Goal: Task Accomplishment & Management: Manage account settings

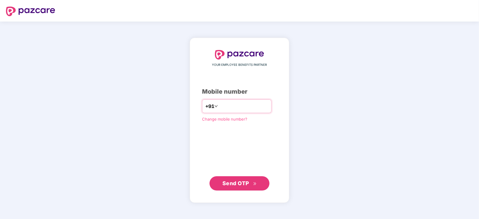
click at [243, 110] on input "number" at bounding box center [243, 107] width 49 height 10
type input "**********"
click at [251, 184] on span "Send OTP" at bounding box center [239, 183] width 34 height 8
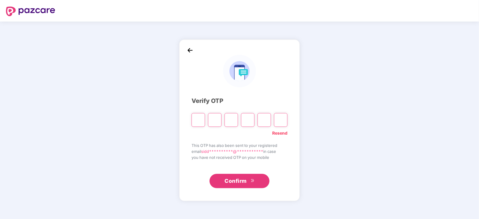
paste input "*"
type input "*"
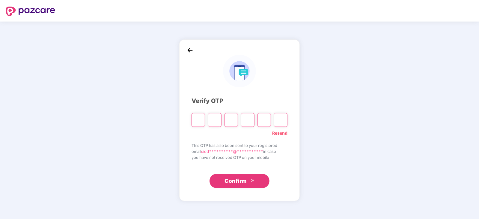
type input "*"
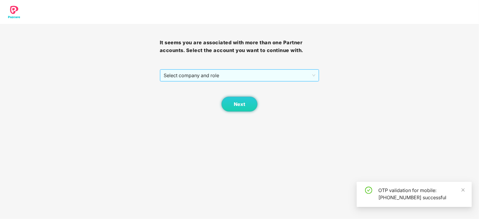
click at [196, 73] on span "Select company and role" at bounding box center [240, 75] width 152 height 11
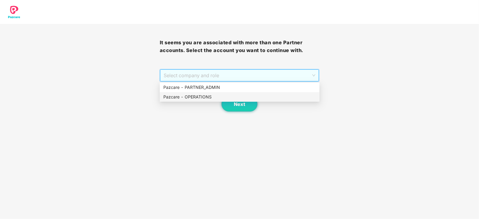
click at [193, 104] on div "Next" at bounding box center [240, 97] width 160 height 30
click at [208, 79] on span "Select company and role" at bounding box center [240, 75] width 152 height 11
drag, startPoint x: 206, startPoint y: 89, endPoint x: 205, endPoint y: 92, distance: 3.2
click at [206, 91] on div "Pazcare - PARTNER_ADMIN" at bounding box center [239, 87] width 153 height 7
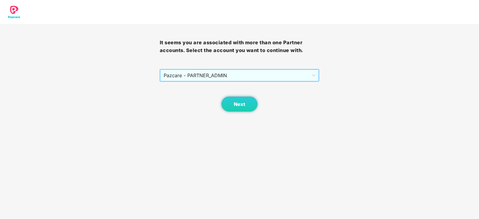
click at [207, 80] on span "Pazcare - PARTNER_ADMIN" at bounding box center [240, 75] width 152 height 11
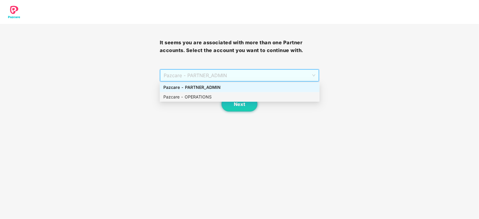
click at [201, 99] on div "Pazcare - OPERATIONS" at bounding box center [239, 97] width 153 height 7
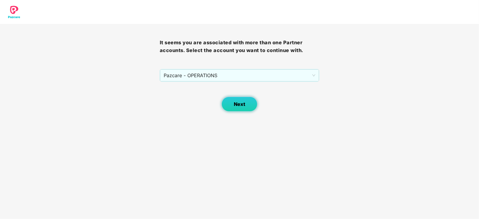
click at [246, 110] on button "Next" at bounding box center [240, 104] width 36 height 15
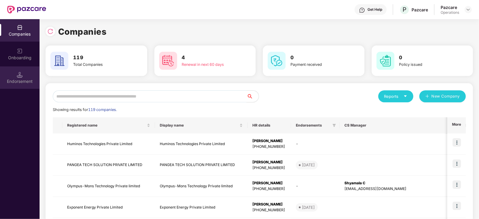
click at [10, 76] on div "Endorsement" at bounding box center [20, 78] width 40 height 22
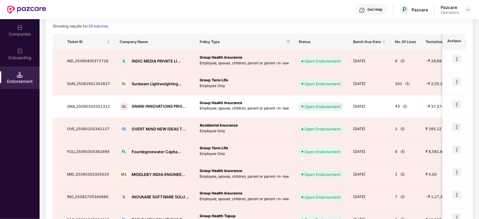
scroll to position [37, 0]
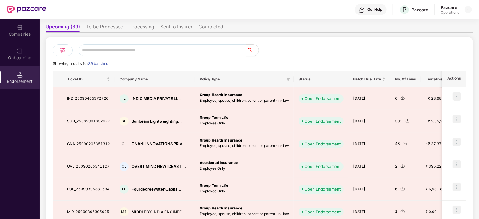
click at [117, 26] on li "To be Processed" at bounding box center [104, 28] width 37 height 9
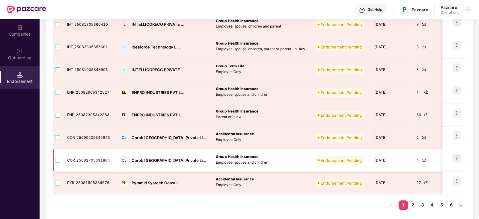
scroll to position [160, 0]
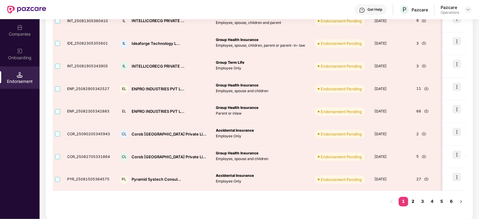
click at [412, 204] on link "2" at bounding box center [413, 201] width 10 height 9
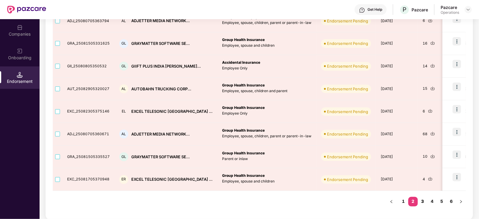
click at [421, 202] on link "3" at bounding box center [423, 201] width 10 height 9
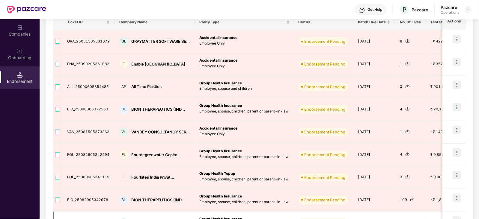
scroll to position [48, 0]
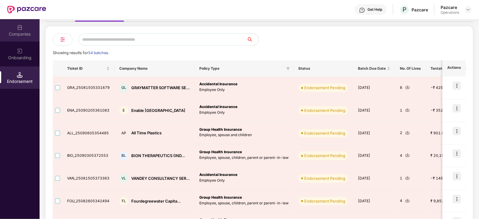
click at [9, 28] on div "Companies" at bounding box center [20, 30] width 40 height 22
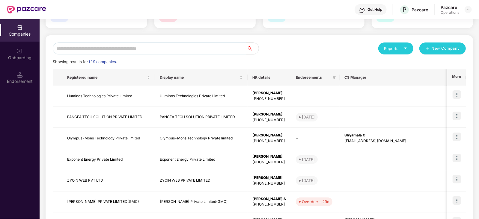
scroll to position [0, 0]
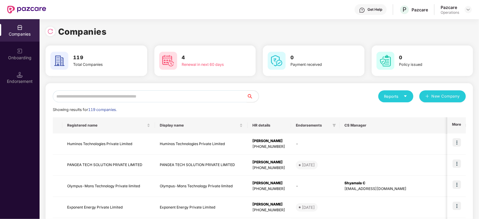
click at [94, 99] on input "text" at bounding box center [150, 97] width 194 height 12
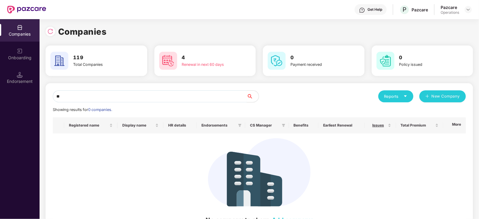
type input "*"
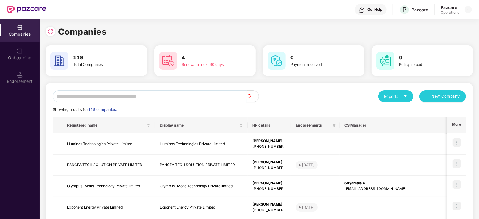
paste input "**********"
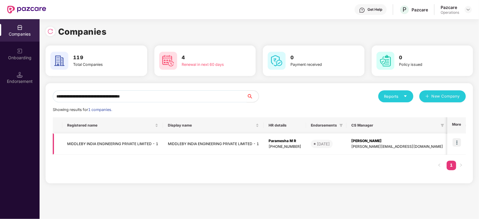
type input "**********"
click at [127, 142] on td "MIDDLEBY INDIA ENGINEERING PRIVATE LIMITED - 1" at bounding box center [112, 144] width 101 height 21
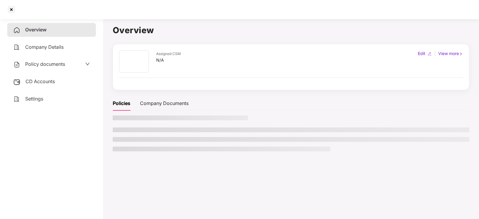
click at [45, 67] on span "Policy documents" at bounding box center [45, 64] width 40 height 6
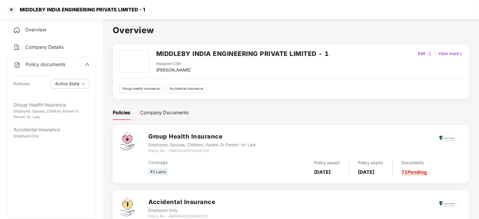
click at [90, 65] on div "Policy documents Policies Active State" at bounding box center [51, 78] width 88 height 40
click at [88, 65] on icon "up" at bounding box center [87, 64] width 4 height 3
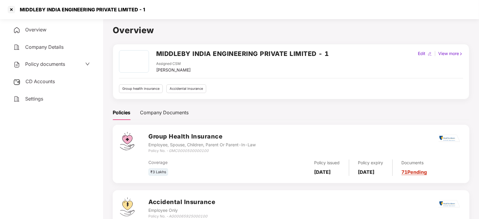
click at [62, 62] on span "Policy documents" at bounding box center [45, 64] width 40 height 6
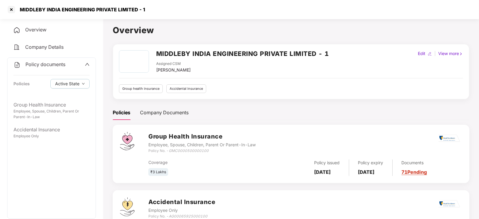
click at [150, 10] on div "MIDDLEBY INDIA ENGINEERING PRIVATE LIMITED - 1" at bounding box center [239, 9] width 479 height 19
drag, startPoint x: 148, startPoint y: 10, endPoint x: 33, endPoint y: 19, distance: 115.4
click at [16, 7] on div "MIDDLEBY INDIA ENGINEERING PRIVATE LIMITED - 1" at bounding box center [239, 9] width 479 height 19
copy div "MIDDLEBY INDIA ENGINEERING PRIVATE LIMITED - 1"
click at [10, 7] on div at bounding box center [12, 10] width 10 height 10
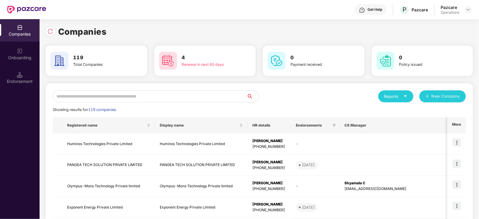
click at [115, 95] on input "text" at bounding box center [150, 97] width 194 height 12
paste input "**********"
type input "**"
click at [52, 33] on img at bounding box center [50, 31] width 6 height 6
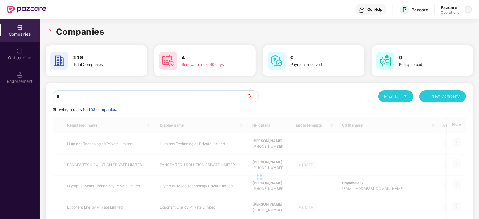
click at [468, 7] on img at bounding box center [468, 9] width 5 height 5
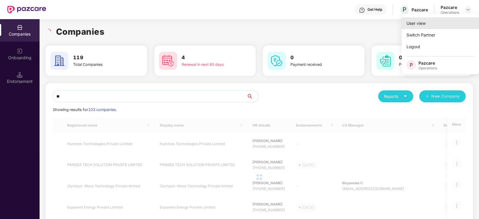
click at [436, 22] on div "User view" at bounding box center [441, 23] width 78 height 12
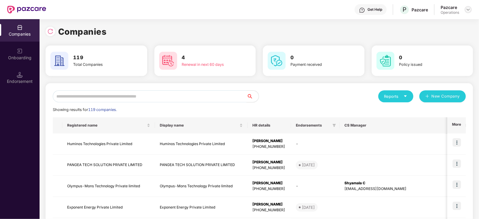
click at [469, 11] on img at bounding box center [468, 9] width 5 height 5
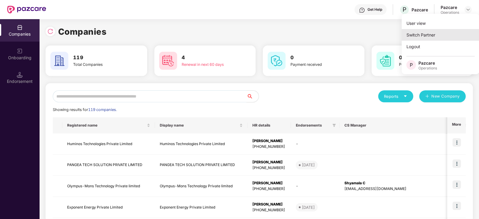
click at [431, 32] on div "Switch Partner" at bounding box center [441, 35] width 78 height 12
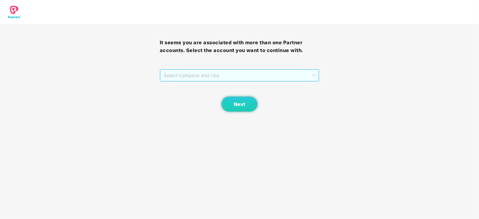
click at [198, 77] on span "Select company and role" at bounding box center [240, 75] width 152 height 11
click at [195, 88] on div "Pazcare - PARTNER_ADMIN" at bounding box center [239, 87] width 153 height 7
click at [234, 110] on button "Next" at bounding box center [240, 104] width 36 height 15
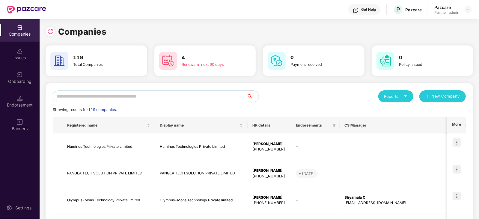
click at [145, 91] on input "text" at bounding box center [150, 97] width 194 height 12
paste input "**********"
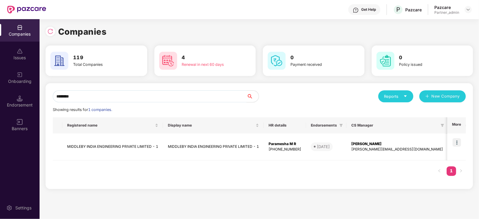
click at [44, 33] on div "Companies 119 Total Companies 4 Renewal in next 60 days 0 Payment received 0 Po…" at bounding box center [260, 119] width 440 height 200
click at [46, 34] on div at bounding box center [51, 32] width 10 height 10
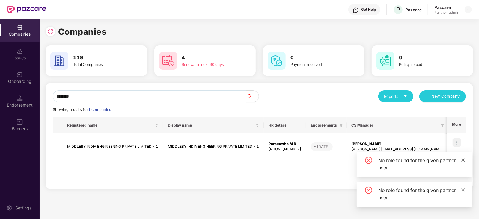
click at [463, 162] on icon "close" at bounding box center [463, 160] width 4 height 4
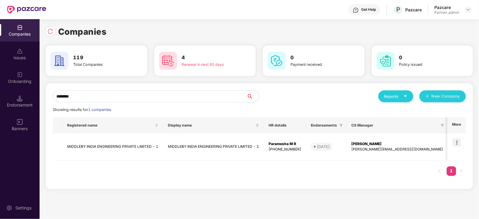
click at [105, 100] on input "********" at bounding box center [150, 97] width 194 height 12
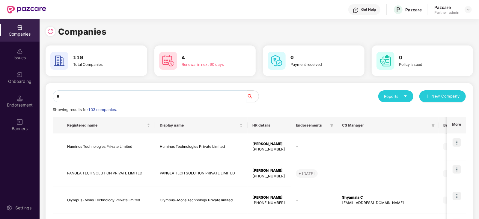
type input "*"
click at [471, 7] on div at bounding box center [468, 9] width 7 height 7
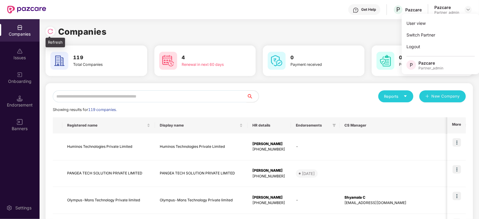
click at [47, 31] on div at bounding box center [51, 32] width 10 height 10
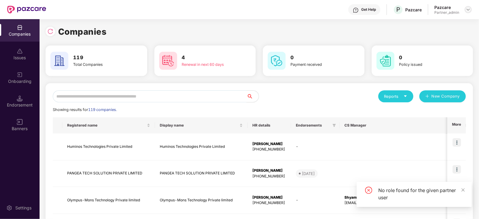
click at [467, 11] on img at bounding box center [468, 9] width 5 height 5
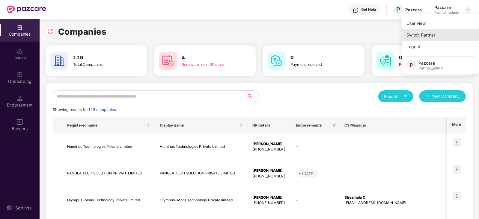
click at [429, 33] on div "Switch Partner" at bounding box center [441, 35] width 78 height 12
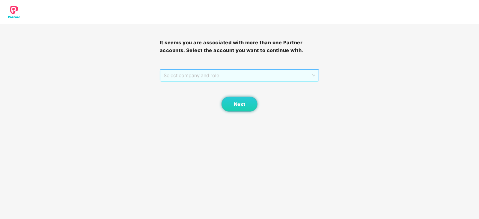
click at [210, 78] on span "Select company and role" at bounding box center [240, 75] width 152 height 11
click at [207, 89] on div "Pazcare - PARTNER_ADMIN" at bounding box center [239, 87] width 153 height 7
click at [236, 107] on button "Next" at bounding box center [240, 104] width 36 height 15
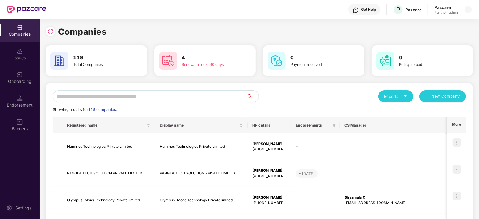
drag, startPoint x: 166, startPoint y: 103, endPoint x: 162, endPoint y: 100, distance: 5.3
click at [162, 99] on input "text" at bounding box center [150, 97] width 194 height 12
paste input "**********"
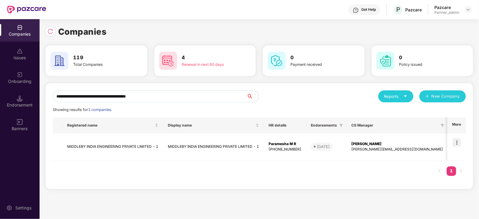
type input "**********"
click at [24, 99] on div "Endorsement" at bounding box center [20, 101] width 40 height 22
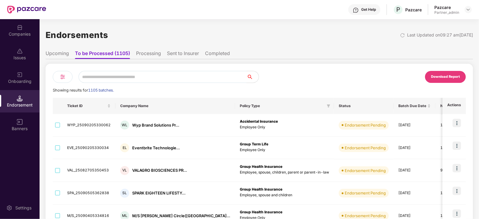
click at [148, 49] on ul "Upcoming To be Processed (1105) Processing Sent to Insurer Completed" at bounding box center [260, 53] width 428 height 12
click at [151, 57] on li "Processing" at bounding box center [148, 54] width 25 height 9
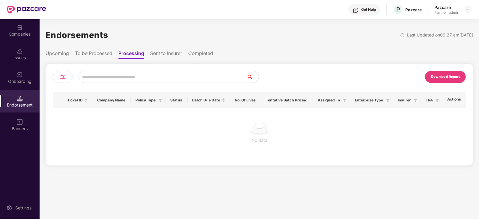
click at [105, 57] on li "To be Processed" at bounding box center [93, 54] width 37 height 9
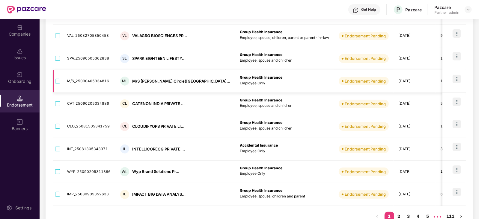
scroll to position [150, 0]
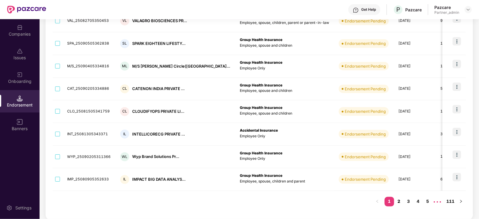
click at [400, 201] on link "2" at bounding box center [399, 201] width 10 height 9
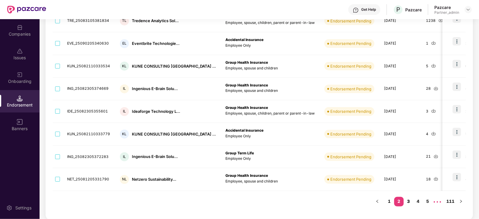
click at [409, 201] on link "3" at bounding box center [409, 201] width 10 height 9
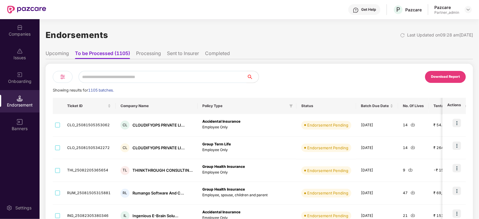
scroll to position [0, 0]
click at [28, 41] on div "Companies" at bounding box center [20, 30] width 40 height 22
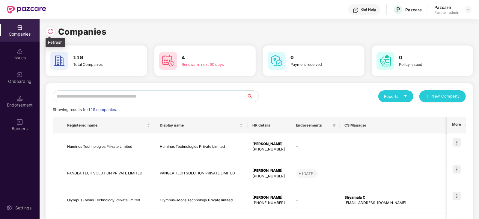
click at [49, 34] on img at bounding box center [50, 31] width 6 height 6
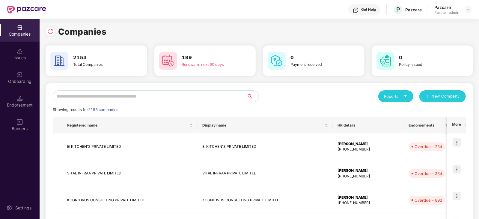
click at [138, 94] on input "text" at bounding box center [150, 97] width 194 height 12
paste input "**********"
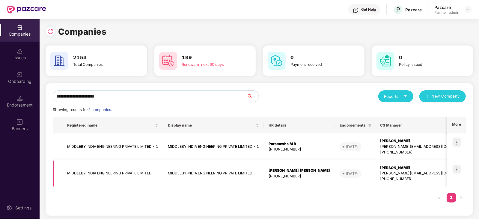
type input "**********"
click at [120, 177] on td "MIDDLEBY INDIA ENGINEERING PRIVATE LIMITED" at bounding box center [112, 174] width 101 height 27
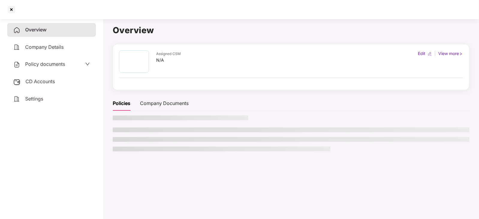
click at [34, 85] on span "CD Accounts" at bounding box center [39, 82] width 29 height 6
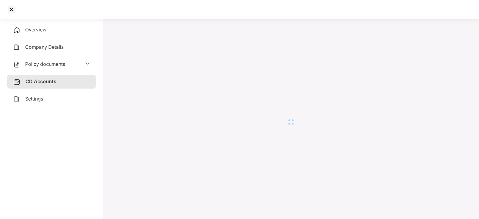
click at [33, 65] on span "Policy documents" at bounding box center [45, 64] width 40 height 6
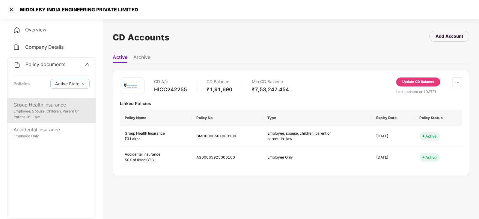
click at [43, 116] on div "Employee, Spouse, Children, Parent Or Parent-In-Law" at bounding box center [51, 114] width 76 height 11
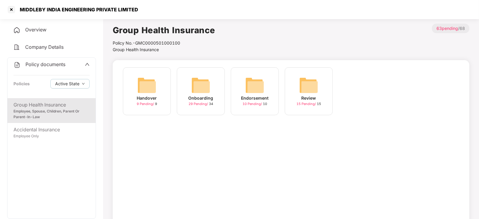
click at [243, 85] on div "Endorsement 10 Pending / 10" at bounding box center [255, 91] width 48 height 48
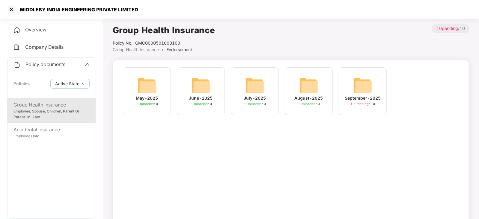
click at [365, 88] on img at bounding box center [362, 85] width 19 height 19
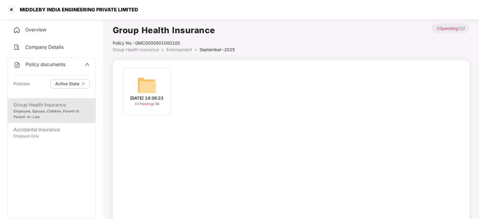
click at [154, 81] on img at bounding box center [146, 85] width 19 height 19
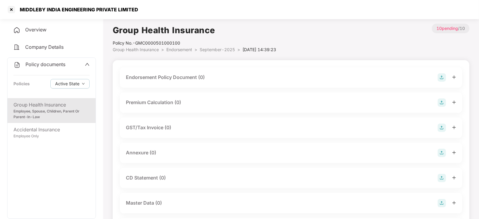
click at [438, 77] on img at bounding box center [442, 77] width 8 height 8
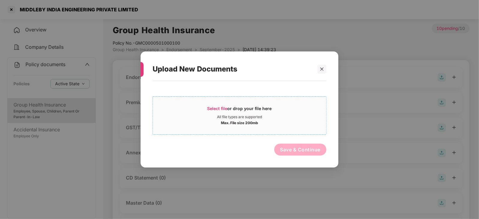
click at [223, 111] on div "Select file or drop your file here" at bounding box center [239, 110] width 64 height 9
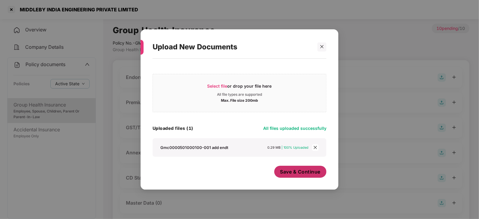
click at [304, 176] on button "Save & Continue" at bounding box center [300, 172] width 52 height 12
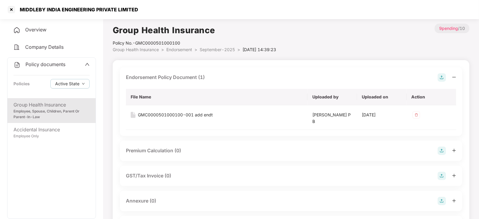
click at [442, 153] on img at bounding box center [442, 151] width 8 height 8
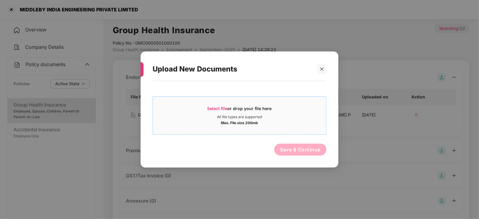
click at [211, 106] on span "Select file" at bounding box center [217, 108] width 20 height 5
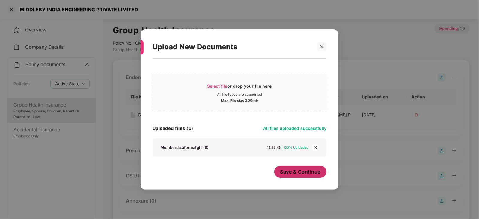
click at [286, 174] on span "Save & Continue" at bounding box center [300, 172] width 40 height 7
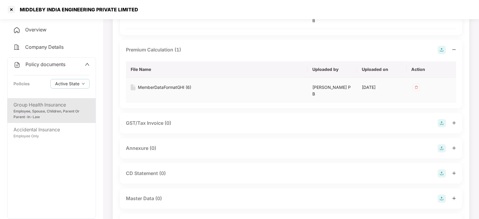
scroll to position [112, 0]
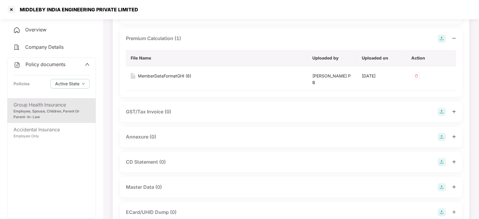
click at [440, 138] on img at bounding box center [442, 137] width 8 height 8
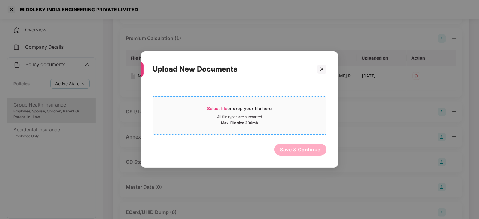
click at [224, 111] on div "Select file or drop your file here" at bounding box center [239, 110] width 64 height 9
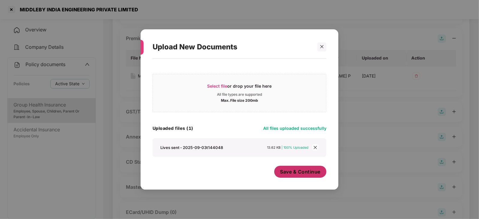
click at [290, 175] on span "Save & Continue" at bounding box center [300, 172] width 40 height 7
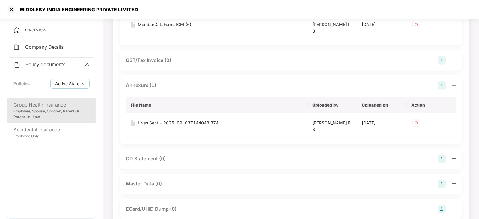
scroll to position [187, 0]
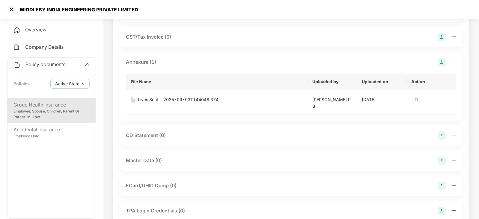
click at [443, 140] on div "CD Statement (0)" at bounding box center [291, 136] width 342 height 20
click at [441, 137] on img at bounding box center [442, 136] width 8 height 8
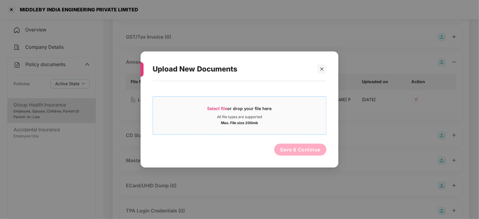
click at [220, 109] on span "Select file" at bounding box center [217, 108] width 20 height 5
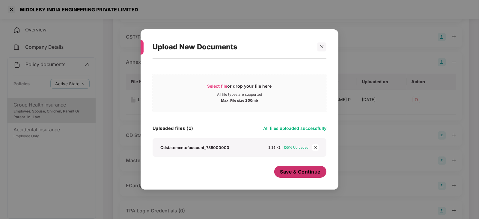
click at [297, 173] on span "Save & Continue" at bounding box center [300, 172] width 40 height 7
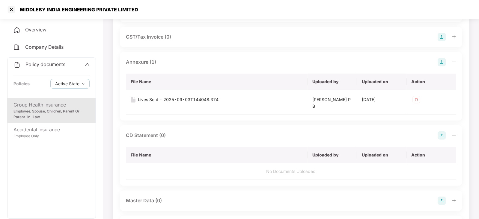
scroll to position [299, 0]
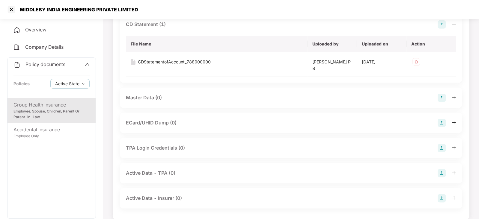
click at [443, 99] on img at bounding box center [442, 98] width 8 height 8
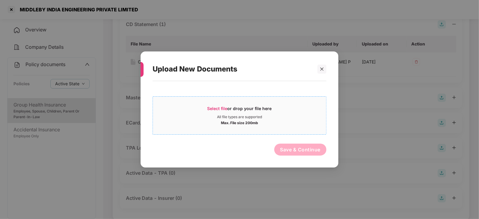
click at [214, 111] on span "Select file" at bounding box center [217, 108] width 20 height 5
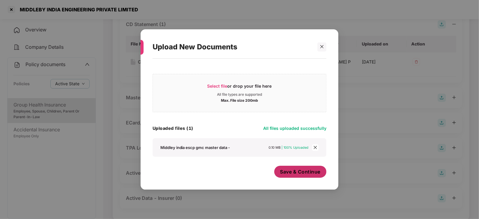
click at [301, 173] on span "Save & Continue" at bounding box center [300, 172] width 40 height 7
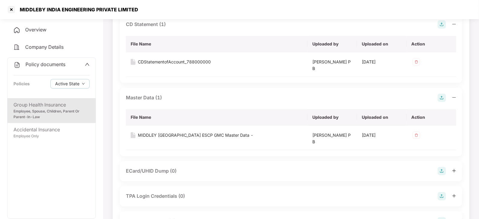
click at [48, 61] on div "Policy documents" at bounding box center [39, 65] width 52 height 8
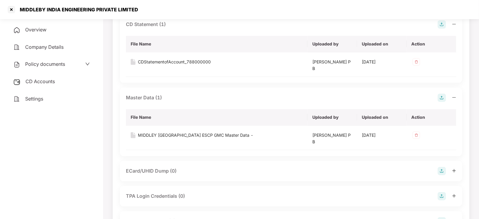
click at [43, 84] on span "CD Accounts" at bounding box center [39, 82] width 29 height 6
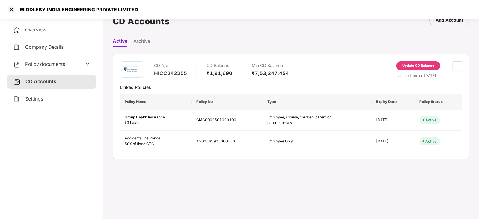
click at [427, 62] on div "Update CD Balance" at bounding box center [418, 65] width 44 height 9
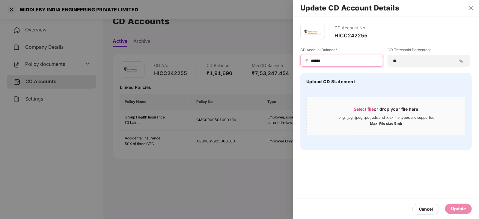
drag, startPoint x: 327, startPoint y: 61, endPoint x: 297, endPoint y: 57, distance: 30.2
click at [297, 57] on div "CD Account No. HICC242255 CD Account Balance* ₹ ****** CD Threshold Percentage …" at bounding box center [386, 86] width 186 height 141
paste input "**"
type input "********"
click at [460, 210] on div "Update" at bounding box center [458, 209] width 15 height 7
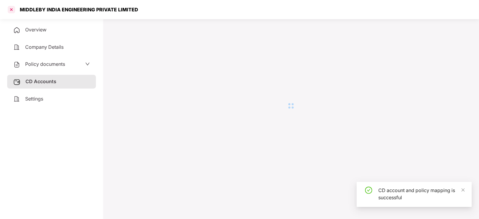
click at [13, 11] on div at bounding box center [12, 10] width 10 height 10
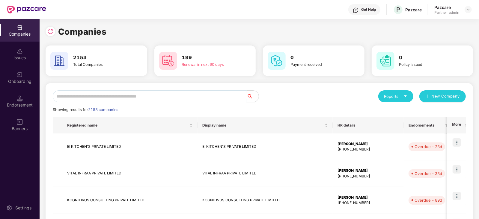
drag, startPoint x: 85, startPoint y: 85, endPoint x: 85, endPoint y: 91, distance: 5.4
click at [86, 93] on input "text" at bounding box center [150, 97] width 194 height 12
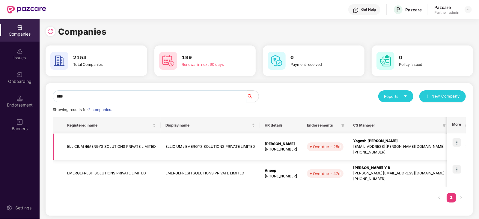
type input "****"
click at [454, 144] on img at bounding box center [457, 143] width 8 height 8
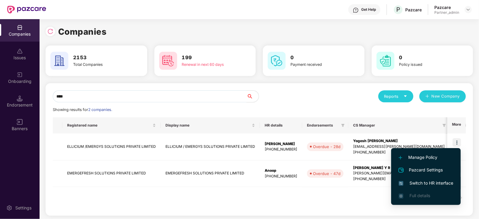
click at [434, 183] on span "Switch to HR interface" at bounding box center [426, 183] width 55 height 7
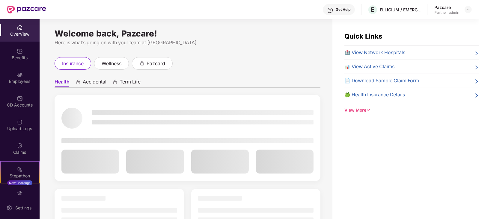
click at [24, 88] on div "Employees" at bounding box center [20, 78] width 40 height 22
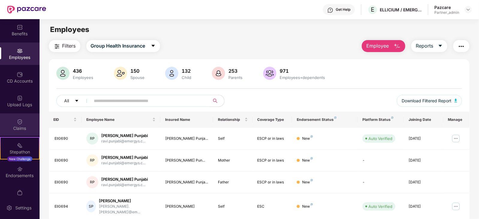
scroll to position [35, 0]
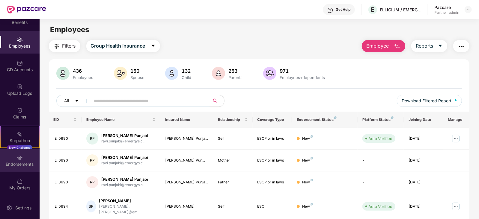
click at [20, 169] on div "Endorsements" at bounding box center [20, 161] width 40 height 22
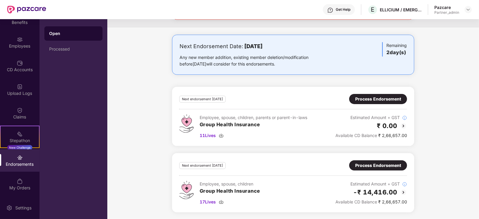
scroll to position [0, 0]
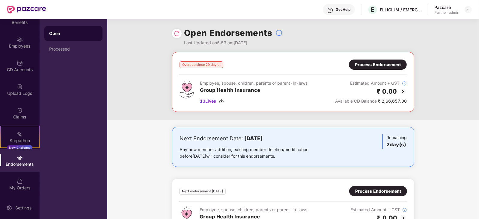
click at [361, 64] on div "Process Endorsement" at bounding box center [378, 64] width 46 height 7
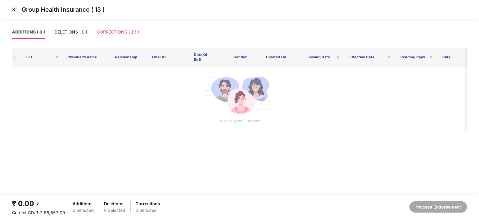
click at [109, 35] on div "CORRECTIONS ( 13 )" at bounding box center [118, 32] width 42 height 14
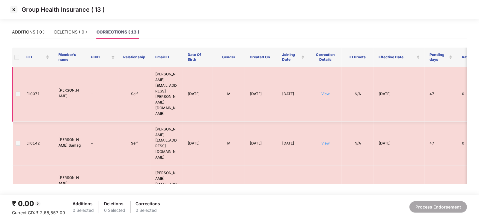
click at [21, 83] on td at bounding box center [17, 94] width 10 height 55
click at [20, 82] on td at bounding box center [17, 94] width 10 height 55
click at [20, 92] on span at bounding box center [18, 94] width 5 height 5
click at [19, 92] on span at bounding box center [18, 94] width 5 height 5
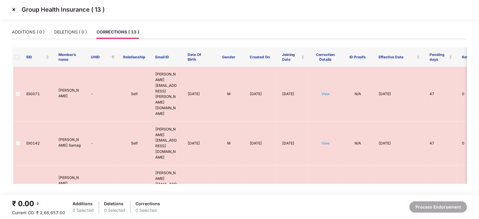
click at [12, 11] on img at bounding box center [14, 10] width 10 height 10
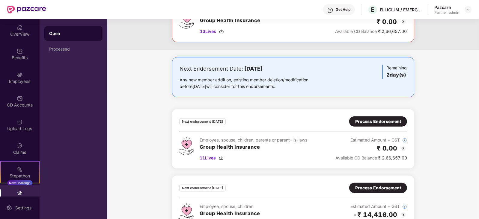
scroll to position [92, 0]
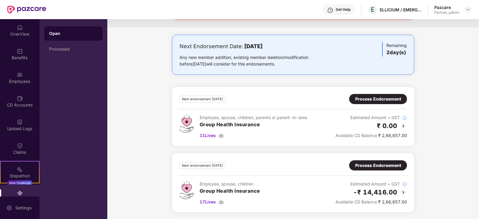
click at [464, 11] on div "Pazcare Partner_admin" at bounding box center [452, 9] width 37 height 10
drag, startPoint x: 477, startPoint y: 7, endPoint x: 471, endPoint y: 10, distance: 7.1
click at [472, 10] on header "Get Help E ELLICIUM / EMERGYS SOLUTIONS PRIVATE LIMITED Pazcare Partner_admin" at bounding box center [239, 9] width 479 height 19
click at [469, 11] on img at bounding box center [468, 9] width 5 height 5
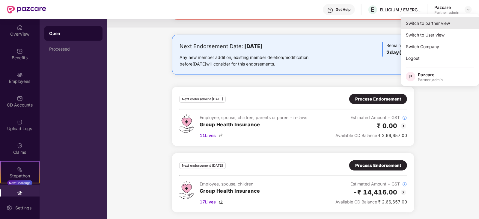
click at [433, 26] on div "Switch to partner view" at bounding box center [440, 23] width 78 height 12
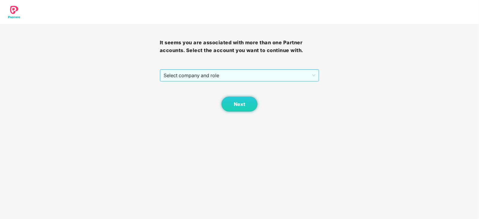
click at [221, 77] on span "Select company and role" at bounding box center [240, 75] width 152 height 11
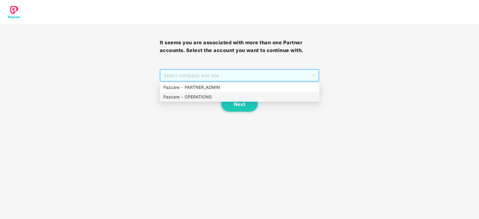
click at [192, 99] on div "Pazcare - OPERATIONS" at bounding box center [239, 97] width 153 height 7
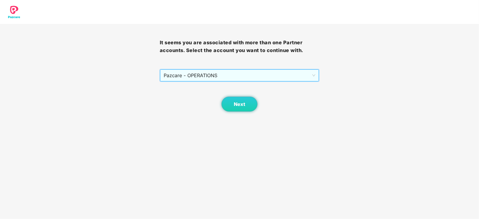
click at [264, 112] on div "Next" at bounding box center [240, 97] width 160 height 30
click at [256, 107] on button "Next" at bounding box center [240, 104] width 36 height 15
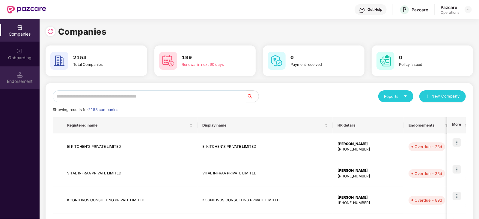
click at [22, 73] on img at bounding box center [20, 75] width 6 height 6
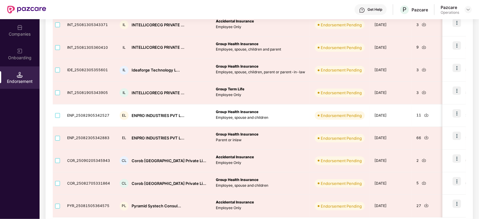
scroll to position [160, 0]
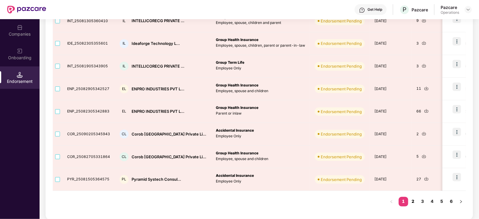
click at [413, 204] on link "2" at bounding box center [413, 201] width 10 height 9
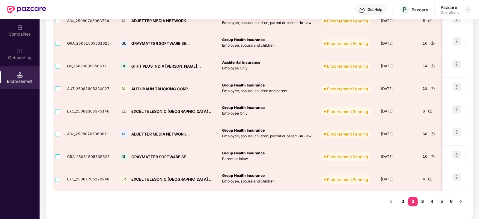
click at [413, 204] on link "2" at bounding box center [413, 201] width 10 height 9
click at [421, 202] on link "3" at bounding box center [423, 201] width 10 height 9
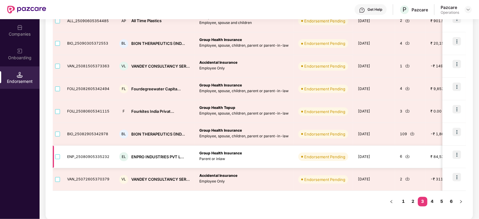
scroll to position [48, 0]
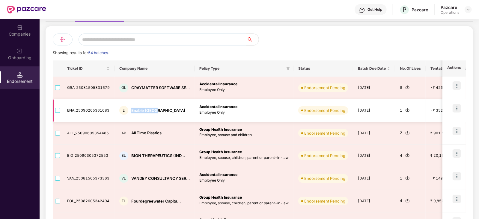
drag, startPoint x: 129, startPoint y: 111, endPoint x: 165, endPoint y: 111, distance: 35.7
click at [165, 111] on div "E Enable India" at bounding box center [154, 110] width 70 height 9
copy div "Enable India"
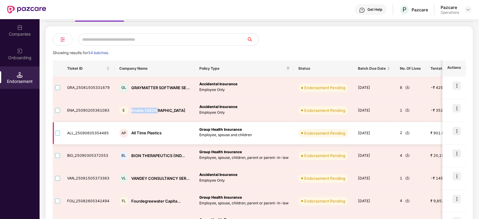
click at [405, 133] on img at bounding box center [407, 133] width 4 height 4
click at [455, 130] on img at bounding box center [457, 131] width 8 height 8
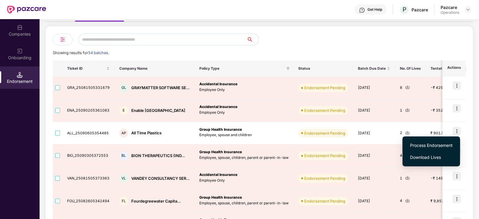
click at [417, 149] on li "Process Endorsement" at bounding box center [432, 146] width 58 height 12
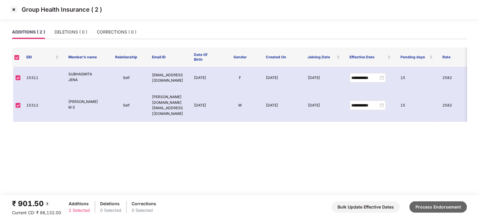
click at [441, 209] on button "Process Endorsement" at bounding box center [439, 207] width 58 height 11
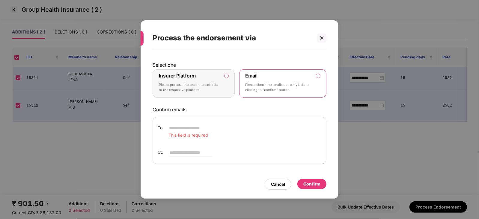
click at [225, 79] on label "Insurer Platform Please process the endorsement data to the respective platform" at bounding box center [194, 84] width 82 height 28
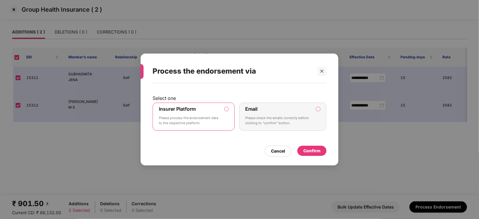
click at [309, 157] on div "Select one Insurer Platform Please process the endorsement data to the respecti…" at bounding box center [240, 121] width 198 height 76
click at [309, 154] on div "Confirm" at bounding box center [311, 151] width 17 height 7
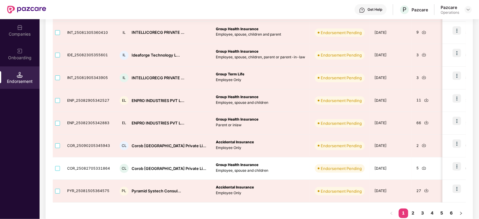
scroll to position [160, 0]
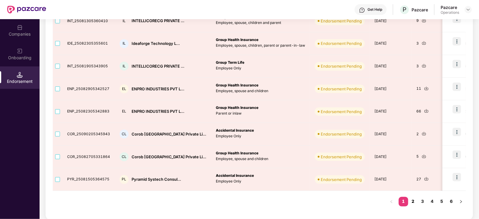
click at [412, 200] on link "2" at bounding box center [413, 201] width 10 height 9
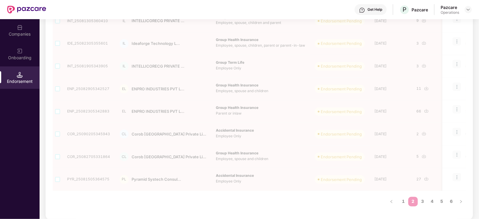
click at [424, 203] on div "Ticket ID Company Name Policy Type Status Batch Due Date No. Of Lives Tentative…" at bounding box center [259, 80] width 413 height 265
click at [422, 201] on div "Ticket ID Company Name Policy Type Status Batch Due Date No. Of Lives Tentative…" at bounding box center [259, 80] width 413 height 265
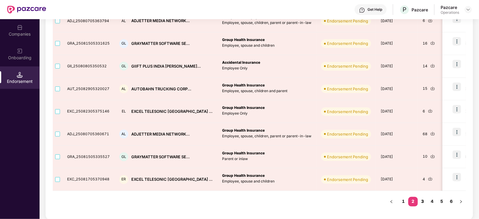
click at [423, 201] on link "3" at bounding box center [423, 201] width 10 height 9
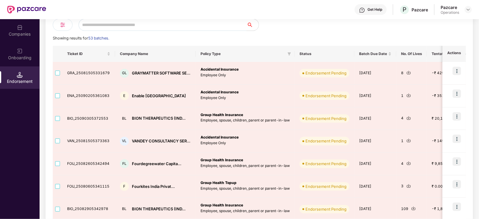
scroll to position [48, 0]
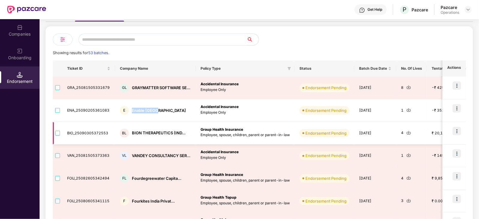
drag, startPoint x: 130, startPoint y: 112, endPoint x: 159, endPoint y: 122, distance: 30.8
click at [160, 119] on td "E Enable India" at bounding box center [155, 111] width 81 height 23
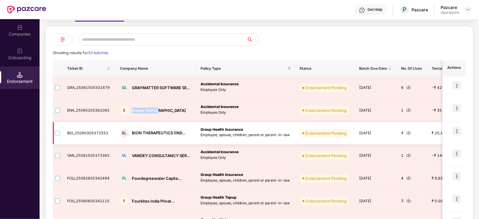
copy div "Enable India"
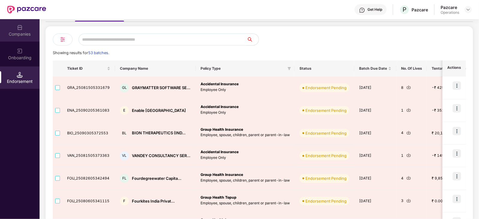
click at [15, 37] on div "Companies" at bounding box center [20, 34] width 40 height 6
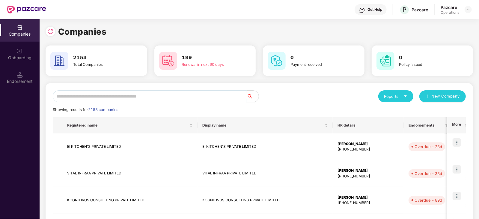
click at [113, 97] on input "text" at bounding box center [150, 97] width 194 height 12
paste input "**********"
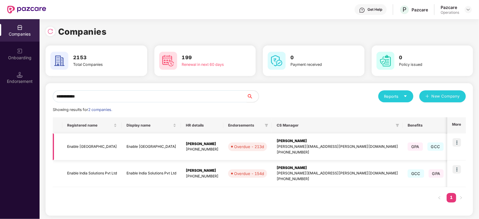
type input "**********"
click at [456, 143] on img at bounding box center [457, 143] width 8 height 8
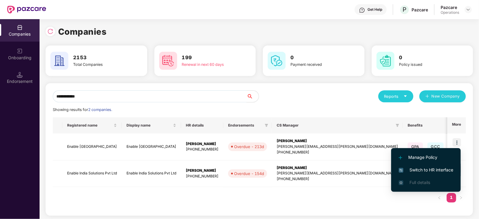
click at [446, 169] on span "Switch to HR interface" at bounding box center [426, 170] width 55 height 7
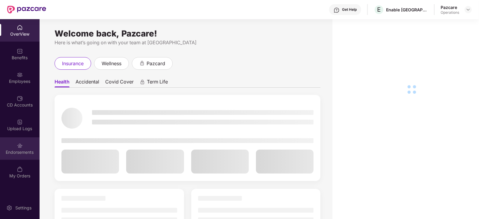
click at [24, 154] on div "Endorsements" at bounding box center [20, 153] width 40 height 6
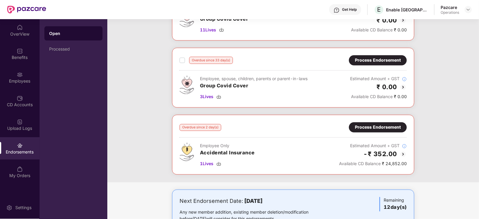
scroll to position [707, 0]
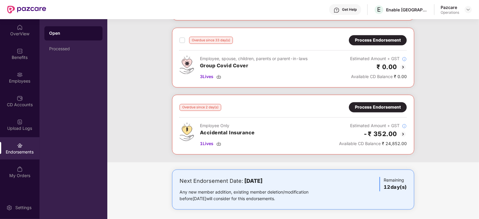
click at [371, 109] on div "Process Endorsement" at bounding box center [378, 108] width 58 height 10
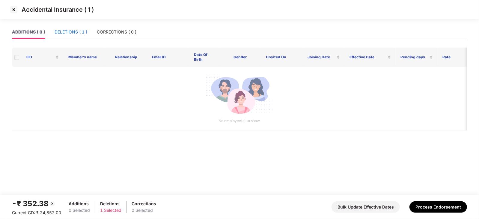
click at [78, 29] on div "DELETIONS ( 1 )" at bounding box center [71, 32] width 33 height 7
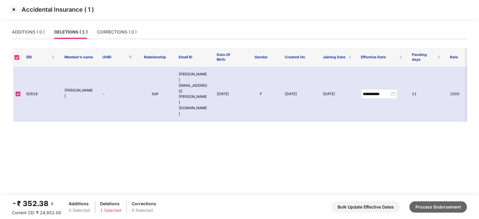
click at [424, 206] on button "Process Endorsement" at bounding box center [439, 207] width 58 height 11
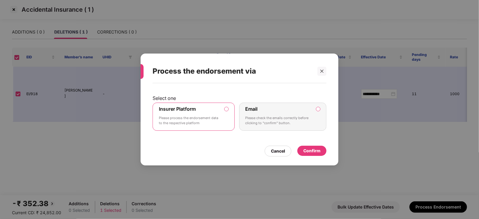
click at [318, 144] on div "Cancel Confirm" at bounding box center [240, 150] width 174 height 14
click at [317, 149] on div "Confirm" at bounding box center [311, 151] width 17 height 7
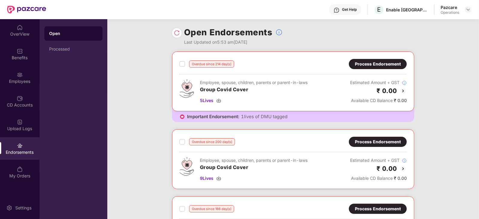
scroll to position [0, 0]
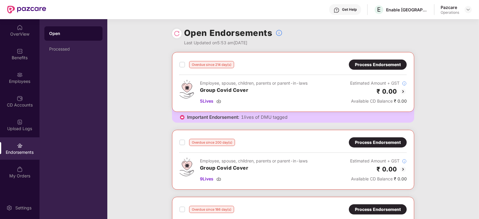
click at [179, 34] on img at bounding box center [177, 34] width 6 height 6
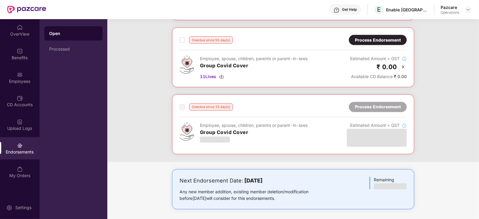
scroll to position [640, 0]
click at [74, 54] on div "Processed" at bounding box center [73, 49] width 58 height 14
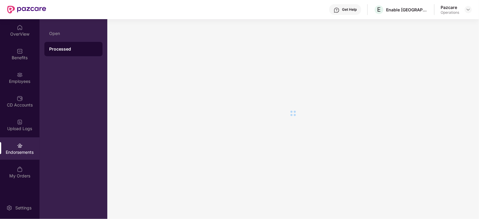
scroll to position [0, 0]
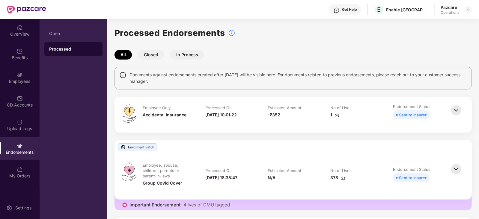
click at [335, 116] on img at bounding box center [337, 115] width 5 height 5
drag, startPoint x: 467, startPoint y: 2, endPoint x: 471, endPoint y: 11, distance: 9.7
click at [468, 5] on div "Get Help E Enable India Pazcare Operations" at bounding box center [259, 9] width 426 height 19
click at [471, 11] on img at bounding box center [468, 9] width 5 height 5
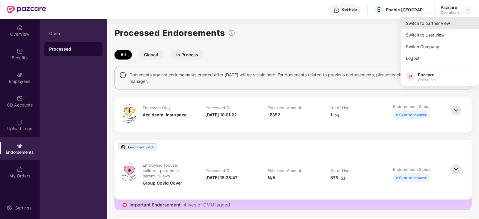
click at [451, 21] on div "Switch to partner view" at bounding box center [440, 23] width 78 height 12
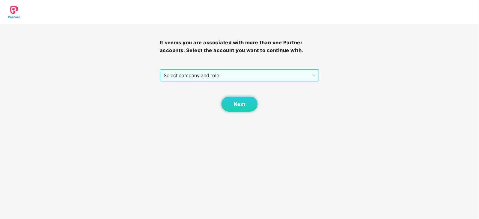
drag, startPoint x: 205, startPoint y: 72, endPoint x: 203, endPoint y: 76, distance: 3.9
click at [204, 73] on span "Select company and role" at bounding box center [240, 75] width 152 height 11
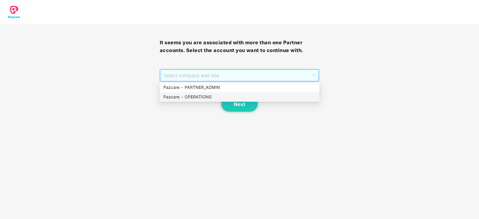
click at [195, 100] on div "Pazcare - OPERATIONS" at bounding box center [240, 97] width 160 height 10
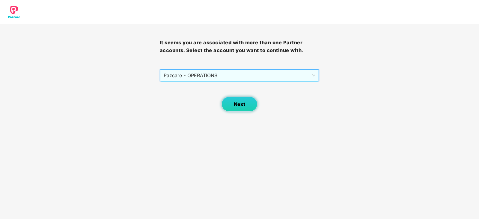
click at [239, 102] on span "Next" at bounding box center [239, 105] width 11 height 6
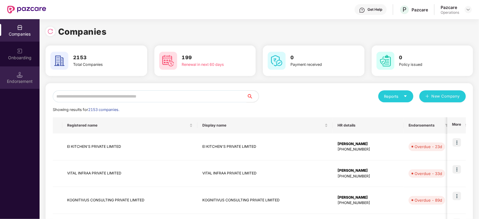
click at [13, 83] on div "Endorsement" at bounding box center [20, 82] width 40 height 6
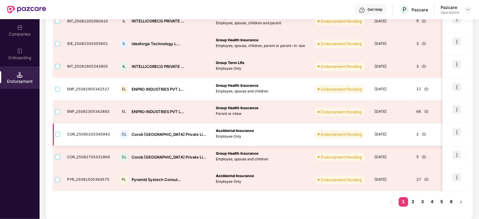
scroll to position [160, 0]
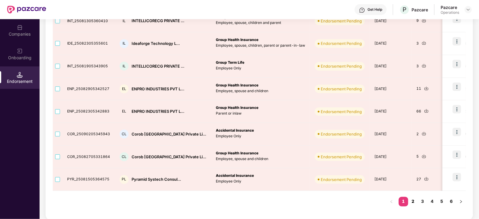
click at [410, 198] on link "2" at bounding box center [413, 201] width 10 height 9
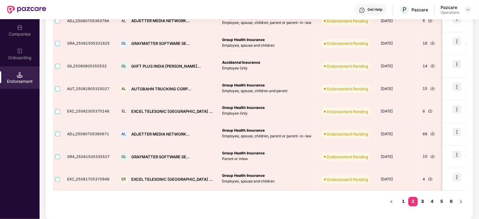
click at [423, 198] on link "3" at bounding box center [423, 201] width 10 height 9
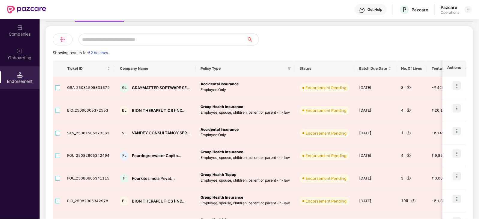
scroll to position [85, 0]
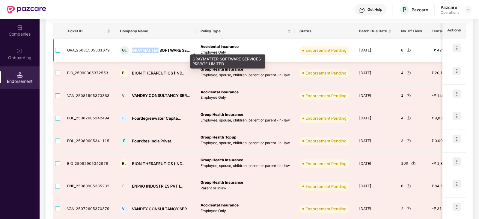
drag, startPoint x: 128, startPoint y: 52, endPoint x: 157, endPoint y: 52, distance: 28.2
click at [157, 52] on div "GL GRAYMATTER SOFTWARE SE..." at bounding box center [155, 50] width 71 height 9
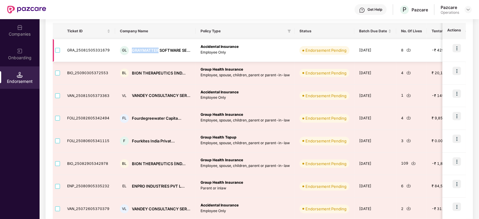
copy div "GRAYMATTER"
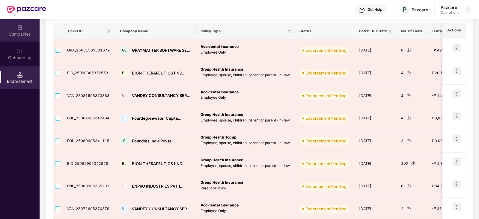
click at [24, 30] on div "Companies" at bounding box center [20, 30] width 40 height 22
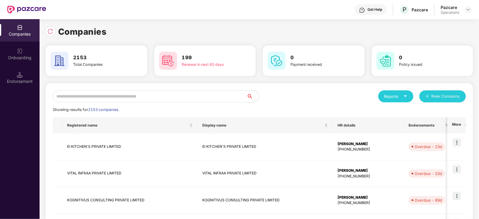
click at [143, 95] on input "text" at bounding box center [150, 97] width 194 height 12
paste input "**********"
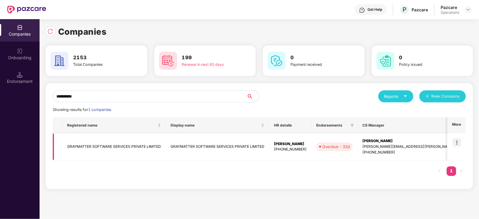
type input "**********"
click at [457, 143] on img at bounding box center [457, 143] width 8 height 8
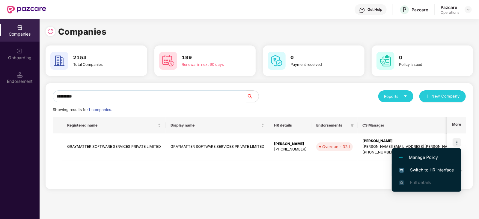
click at [439, 173] on span "Switch to HR interface" at bounding box center [426, 170] width 55 height 7
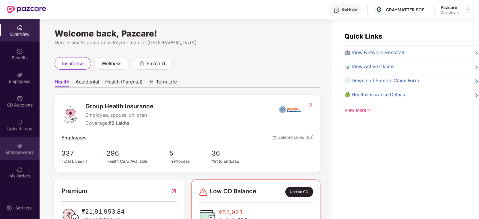
click at [16, 151] on div "Endorsements" at bounding box center [20, 153] width 40 height 6
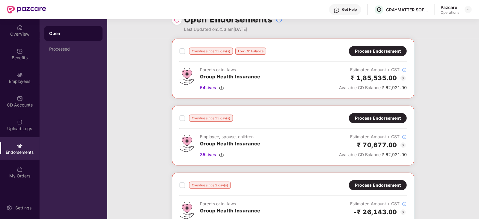
scroll to position [2, 0]
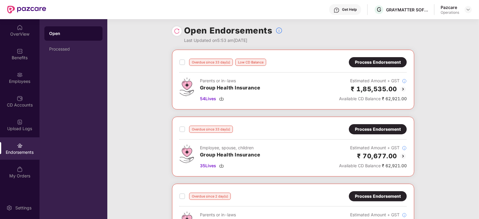
click at [384, 128] on div "Process Endorsement" at bounding box center [378, 129] width 46 height 7
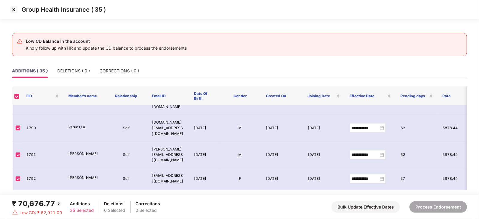
scroll to position [633, 0]
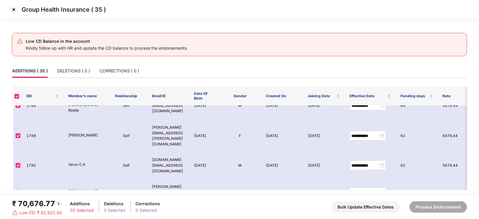
click at [11, 12] on img at bounding box center [14, 10] width 10 height 10
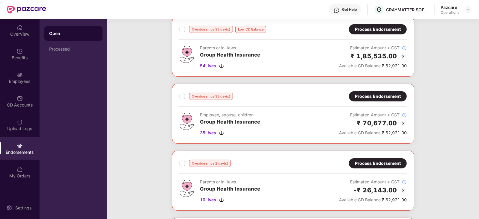
scroll to position [37, 0]
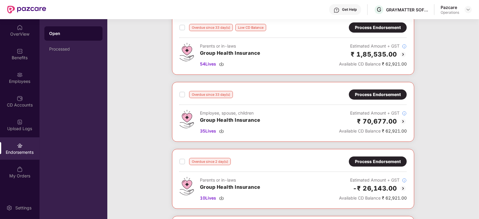
click at [366, 161] on div "Process Endorsement" at bounding box center [378, 162] width 46 height 7
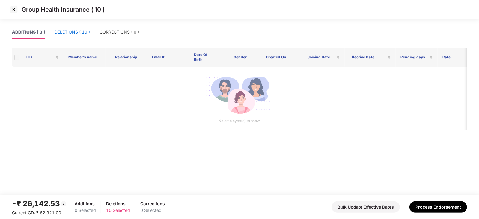
click at [78, 32] on div "DELETIONS ( 10 )" at bounding box center [72, 32] width 35 height 7
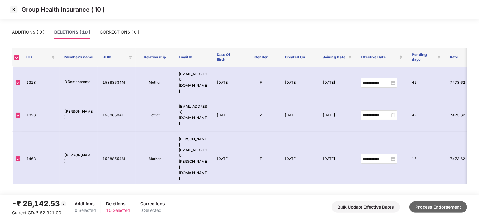
click at [445, 204] on button "Process Endorsement" at bounding box center [439, 207] width 58 height 11
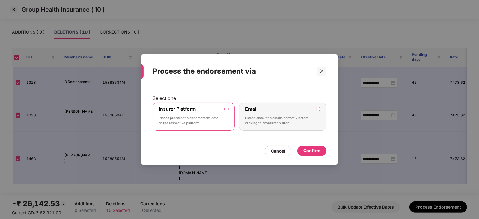
click at [306, 154] on div "Confirm" at bounding box center [311, 151] width 17 height 7
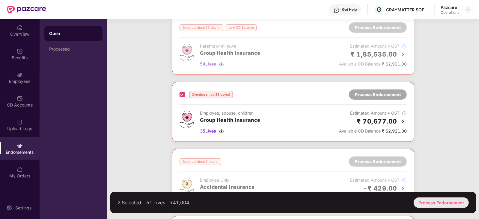
click at [445, 203] on div "Process Endorsement" at bounding box center [441, 203] width 55 height 10
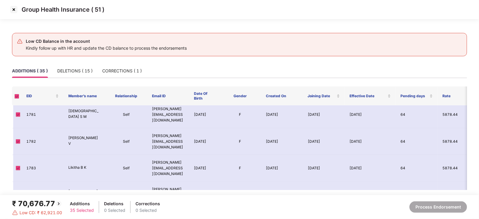
scroll to position [487, 0]
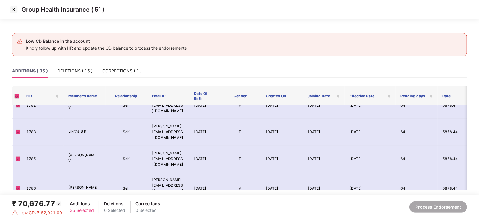
click at [13, 8] on img at bounding box center [14, 10] width 10 height 10
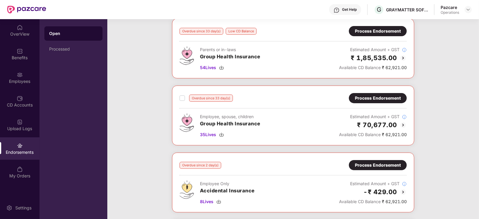
scroll to position [37, 0]
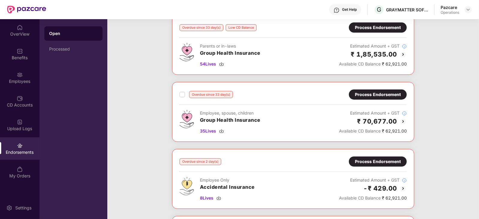
click at [370, 94] on div "Process Endorsement" at bounding box center [378, 94] width 46 height 7
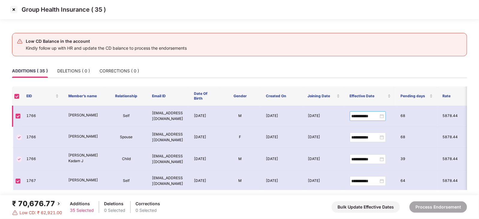
click at [384, 117] on div "**********" at bounding box center [368, 116] width 32 height 7
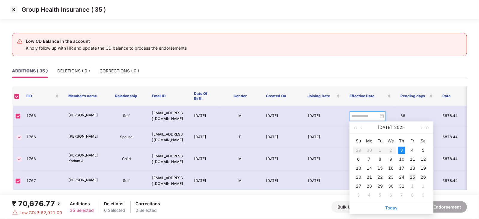
type input "**********"
click at [411, 178] on div "25" at bounding box center [412, 177] width 7 height 7
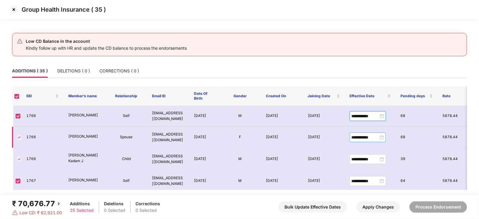
click at [382, 138] on div "**********" at bounding box center [368, 137] width 32 height 7
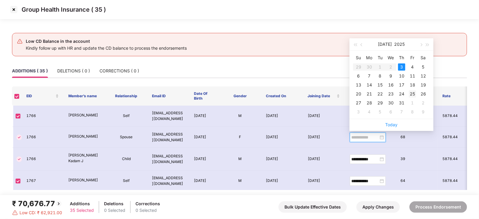
type input "**********"
click at [416, 93] on div "25" at bounding box center [412, 94] width 7 height 7
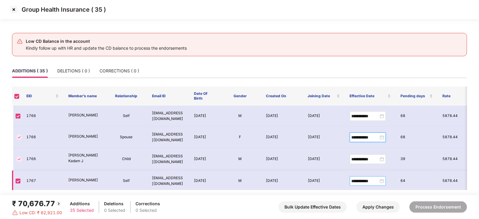
click at [381, 182] on div "**********" at bounding box center [368, 181] width 32 height 7
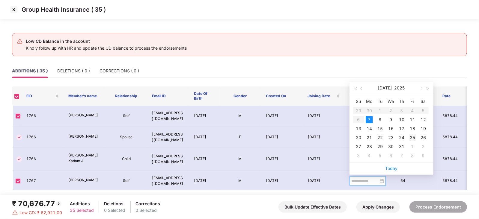
type input "**********"
click at [413, 138] on div "25" at bounding box center [412, 137] width 7 height 7
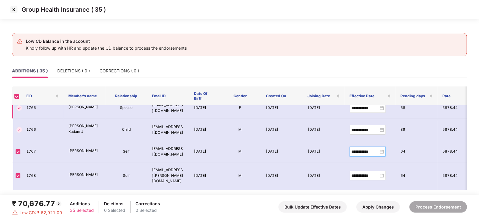
scroll to position [75, 0]
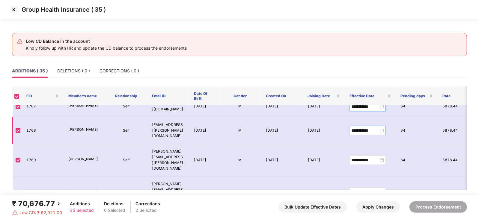
click at [384, 130] on div "**********" at bounding box center [368, 131] width 36 height 10
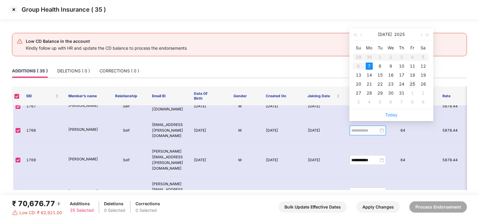
type input "**********"
click at [413, 84] on div "25" at bounding box center [412, 84] width 7 height 7
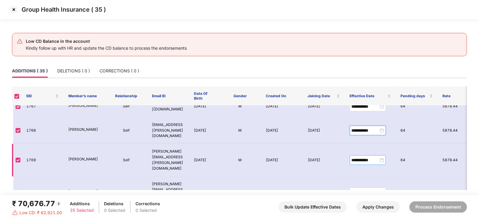
click at [382, 157] on div "**********" at bounding box center [368, 160] width 32 height 7
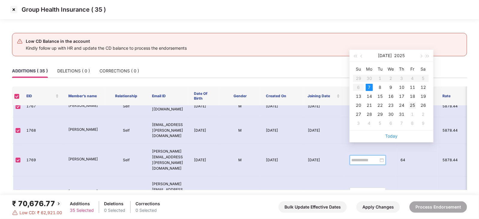
type input "**********"
click at [412, 104] on div "25" at bounding box center [412, 105] width 7 height 7
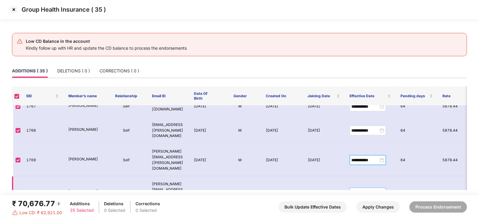
click at [382, 190] on div "**********" at bounding box center [368, 193] width 32 height 7
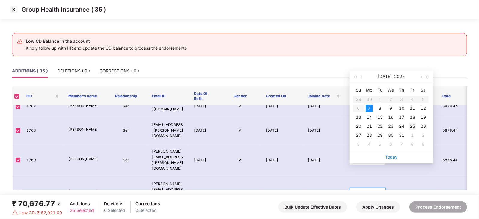
type input "**********"
click at [412, 127] on div "25" at bounding box center [412, 126] width 7 height 7
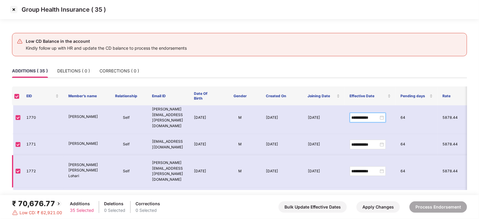
scroll to position [112, 0]
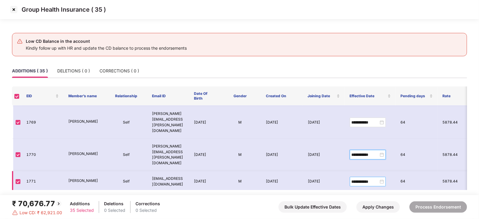
click at [382, 179] on div "**********" at bounding box center [368, 182] width 32 height 7
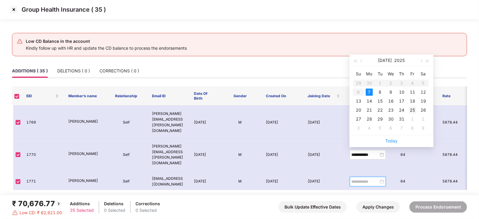
type input "**********"
click at [413, 109] on div "25" at bounding box center [412, 110] width 7 height 7
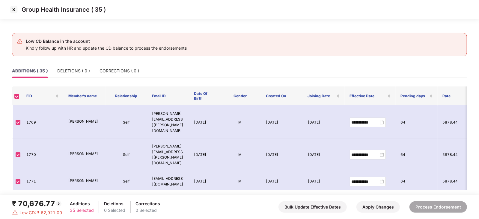
click at [382, 205] on div "**********" at bounding box center [368, 208] width 32 height 7
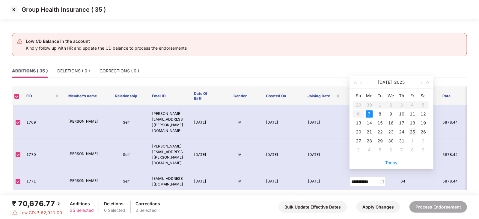
type input "**********"
click at [410, 134] on div "25" at bounding box center [412, 132] width 7 height 7
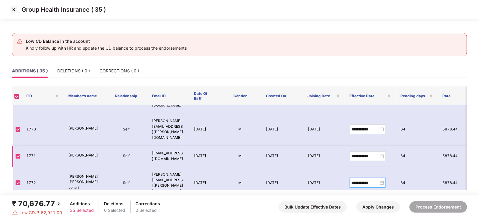
scroll to position [150, 0]
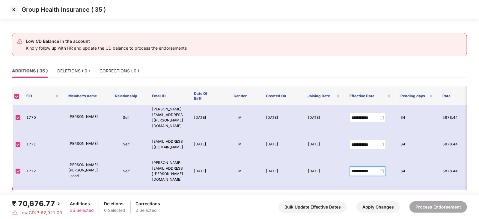
click at [382, 198] on div "**********" at bounding box center [368, 201] width 32 height 7
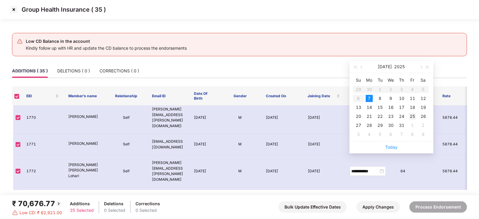
type input "**********"
click at [416, 116] on td "25" at bounding box center [412, 116] width 11 height 9
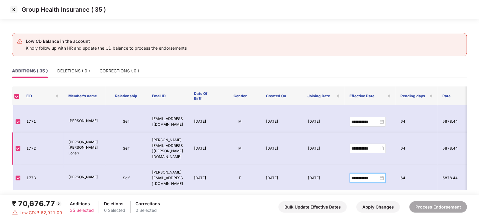
scroll to position [187, 0]
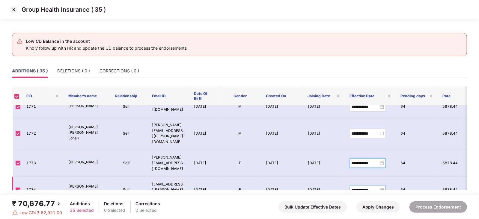
click at [382, 187] on div "**********" at bounding box center [368, 190] width 32 height 7
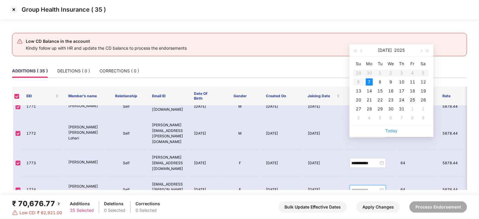
type input "**********"
click at [413, 101] on div "25" at bounding box center [412, 100] width 7 height 7
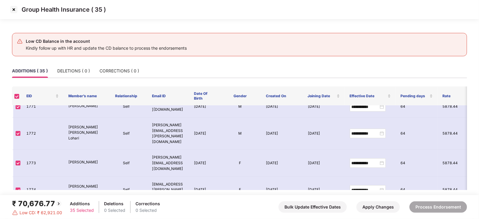
click at [383, 211] on div "**********" at bounding box center [368, 214] width 32 height 7
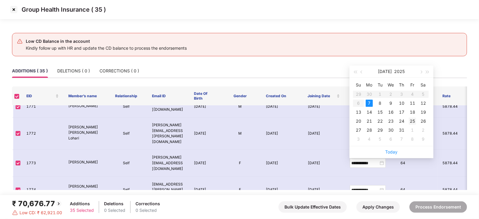
type input "**********"
click at [412, 124] on div "25" at bounding box center [412, 121] width 7 height 7
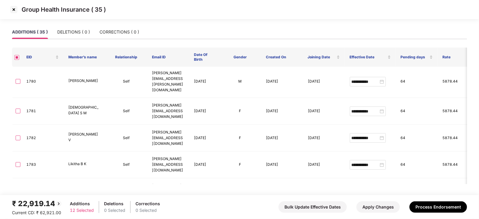
scroll to position [413, 0]
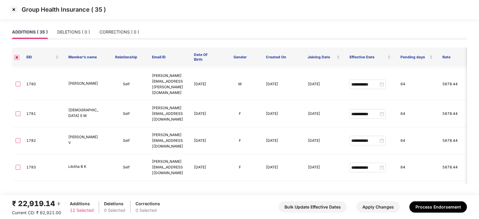
drag, startPoint x: 22, startPoint y: 135, endPoint x: 17, endPoint y: 139, distance: 6.8
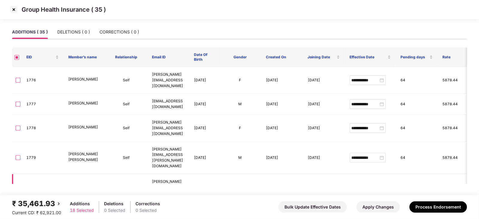
scroll to position [300, 0]
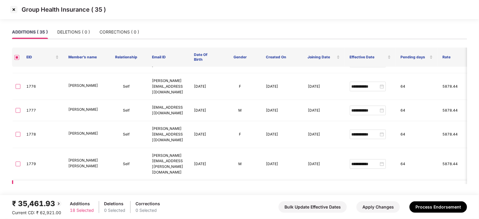
click at [14, 181] on td at bounding box center [17, 197] width 10 height 32
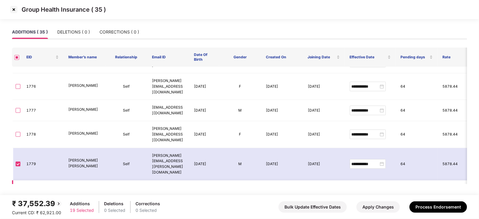
drag, startPoint x: 18, startPoint y: 120, endPoint x: 20, endPoint y: 124, distance: 4.6
click at [18, 194] on label at bounding box center [18, 197] width 5 height 7
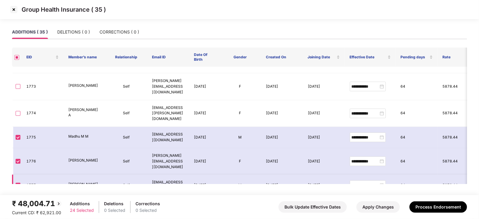
scroll to position [150, 0]
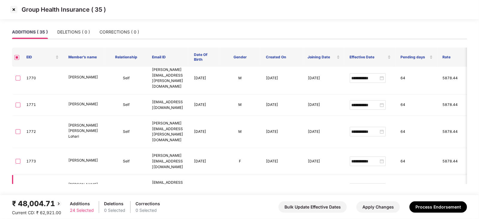
click at [21, 175] on td at bounding box center [17, 188] width 10 height 27
click at [14, 175] on td at bounding box center [17, 188] width 10 height 27
click at [19, 158] on label at bounding box center [18, 161] width 5 height 7
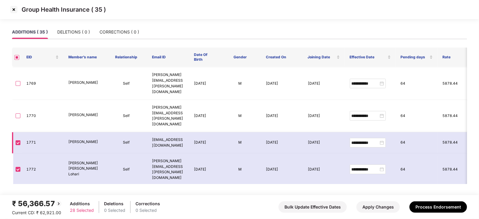
scroll to position [75, 0]
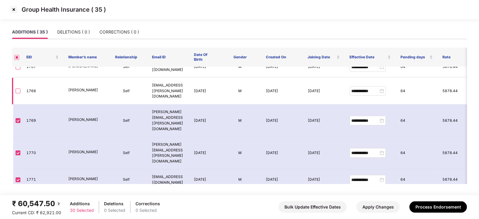
click at [19, 91] on label at bounding box center [18, 91] width 5 height 7
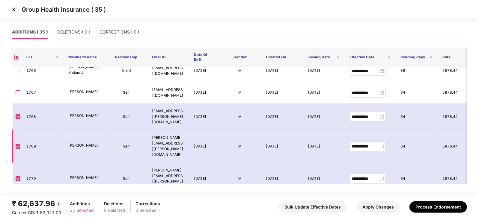
scroll to position [38, 0]
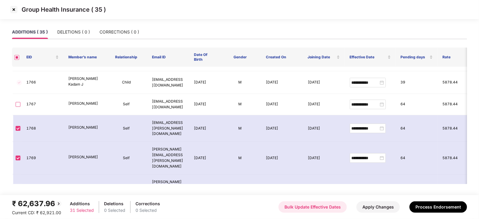
click at [330, 209] on button "Bulk Update Effective Dates" at bounding box center [313, 207] width 68 height 11
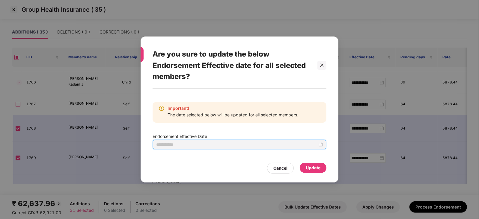
click at [316, 146] on input at bounding box center [236, 145] width 161 height 7
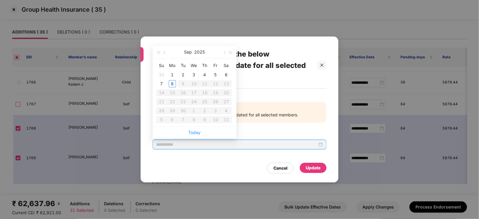
click at [319, 145] on div at bounding box center [239, 145] width 167 height 7
type input "**********"
click at [164, 54] on button "button" at bounding box center [165, 52] width 7 height 12
type input "**********"
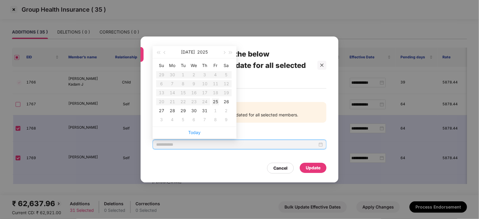
click at [215, 104] on div "25" at bounding box center [215, 101] width 7 height 7
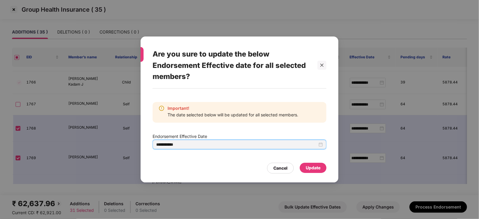
click at [314, 173] on div "Update" at bounding box center [313, 168] width 27 height 10
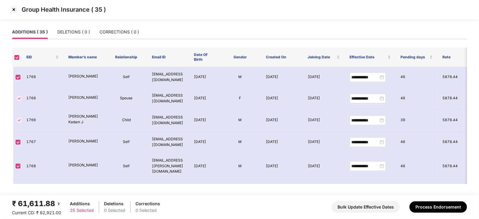
click at [13, 10] on img at bounding box center [14, 10] width 10 height 10
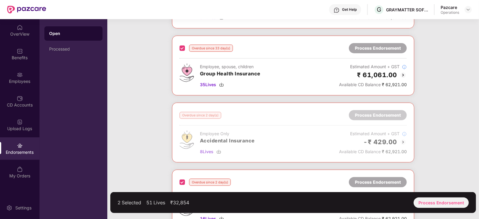
scroll to position [123, 0]
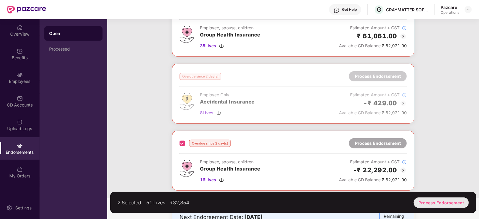
click at [431, 198] on div "Process Endorsement" at bounding box center [441, 203] width 55 height 10
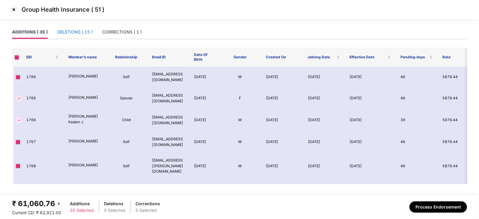
click at [72, 34] on div "DELETIONS ( 15 )" at bounding box center [74, 32] width 35 height 7
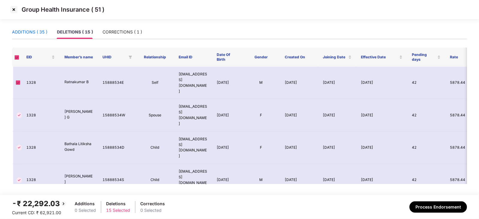
click at [24, 31] on div "ADDITIONS ( 35 )" at bounding box center [29, 32] width 35 height 7
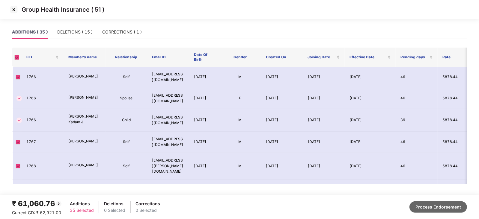
click at [414, 205] on button "Process Endorsement" at bounding box center [439, 207] width 58 height 11
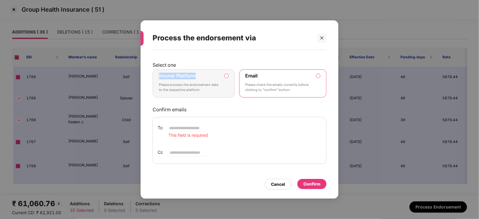
click at [225, 77] on label "Insurer Platform Please process the endorsement data to the respective platform" at bounding box center [194, 84] width 82 height 28
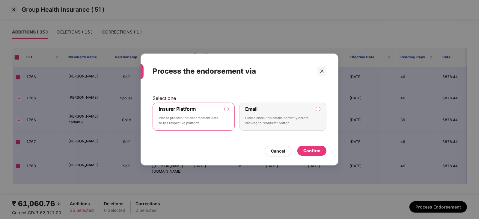
click at [238, 126] on div "Insurer Platform Please process the endorsement data to the respective platform…" at bounding box center [240, 117] width 174 height 28
click at [315, 154] on div "Confirm" at bounding box center [311, 151] width 17 height 7
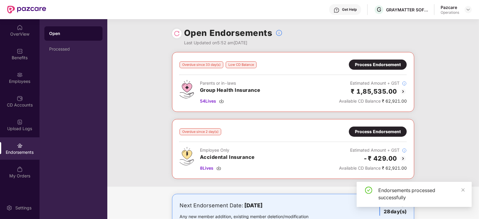
click at [362, 129] on div "Process Endorsement" at bounding box center [378, 132] width 46 height 7
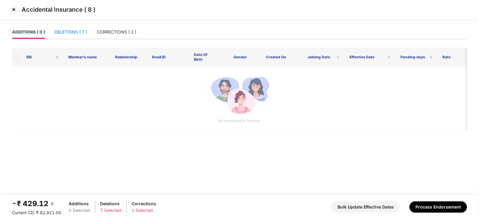
click at [73, 34] on div "DELETIONS ( 7 )" at bounding box center [71, 32] width 33 height 7
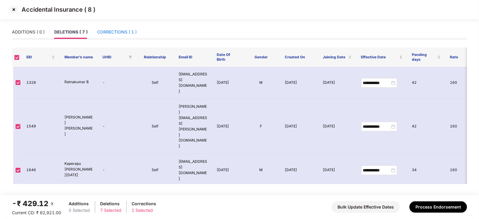
click at [129, 33] on div "CORRECTIONS ( 1 )" at bounding box center [117, 32] width 40 height 7
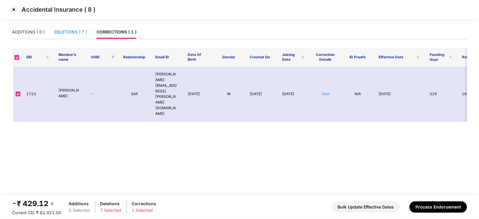
click at [64, 34] on div "DELETIONS ( 7 )" at bounding box center [70, 32] width 33 height 7
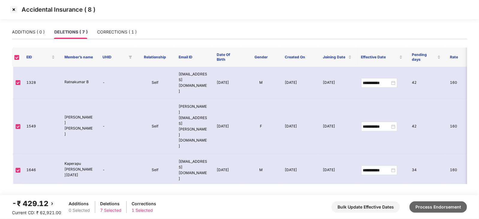
click at [438, 207] on button "Process Endorsement" at bounding box center [439, 207] width 58 height 11
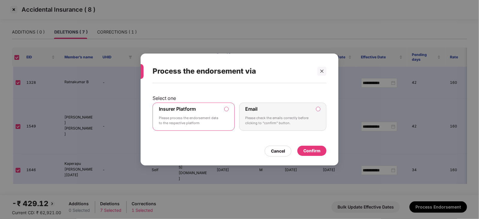
click at [309, 157] on div "Select one Insurer Platform Please process the endorsement data to the respecti…" at bounding box center [240, 121] width 198 height 76
click at [309, 155] on div "Confirm" at bounding box center [311, 151] width 29 height 10
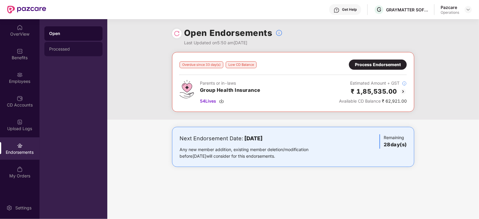
click at [58, 47] on div "Processed" at bounding box center [73, 49] width 49 height 5
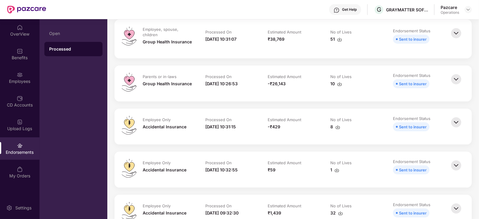
scroll to position [112, 0]
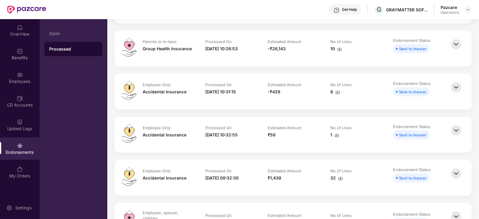
click at [336, 92] on img at bounding box center [338, 92] width 5 height 5
click at [339, 50] on img at bounding box center [339, 49] width 5 height 5
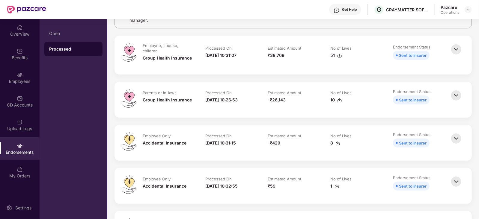
scroll to position [37, 0]
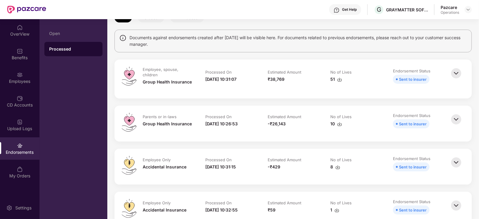
click at [309, 114] on div "Estimated Amount" at bounding box center [293, 117] width 51 height 7
click at [338, 80] on img at bounding box center [339, 79] width 5 height 5
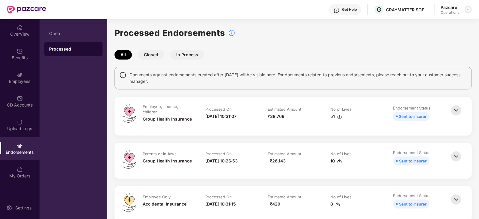
click at [468, 8] on img at bounding box center [468, 9] width 5 height 5
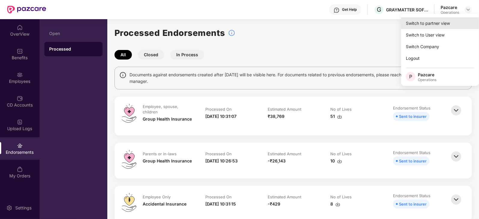
click at [445, 22] on div "Switch to partner view" at bounding box center [440, 23] width 78 height 12
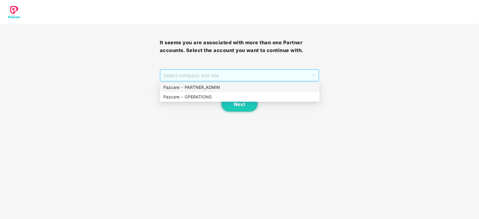
click at [186, 82] on div "Select company and role" at bounding box center [239, 76] width 159 height 12
click at [186, 95] on div "Pazcare - OPERATIONS" at bounding box center [239, 97] width 153 height 7
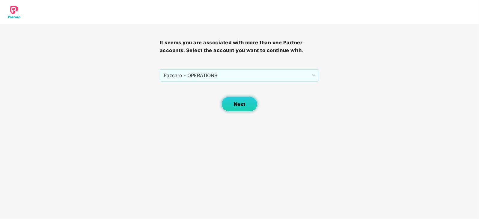
click at [230, 102] on button "Next" at bounding box center [240, 104] width 36 height 15
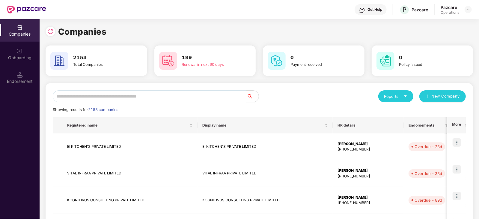
click at [25, 79] on div "Endorsement" at bounding box center [20, 82] width 40 height 6
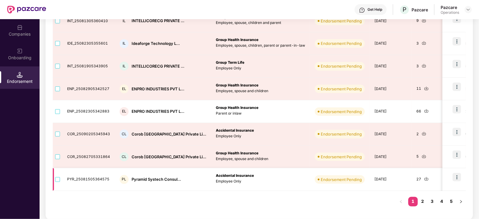
scroll to position [160, 0]
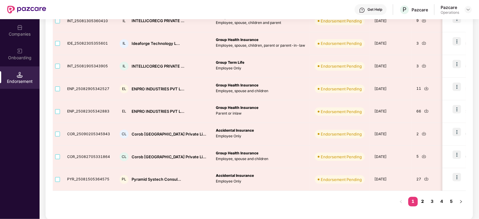
click at [423, 202] on link "2" at bounding box center [423, 201] width 10 height 9
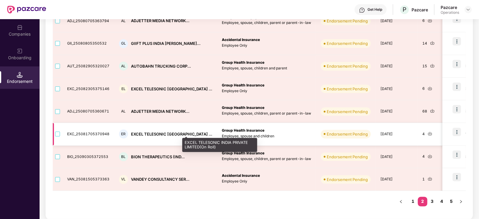
click at [137, 136] on div "EXCEL TELESONIC [GEOGRAPHIC_DATA] ..." at bounding box center [171, 135] width 81 height 6
click at [137, 136] on div "EXCEL TELESONIC INDIA ..." at bounding box center [171, 135] width 81 height 6
copy div "EXCEL"
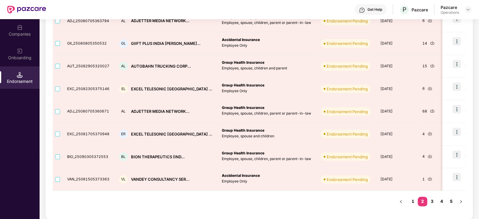
click at [33, 28] on div "Companies" at bounding box center [20, 30] width 40 height 22
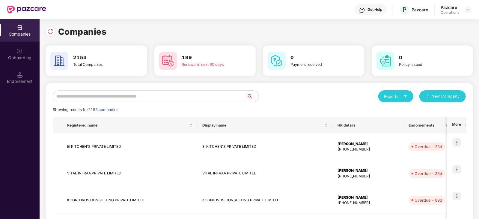
click at [119, 94] on input "text" at bounding box center [150, 97] width 194 height 12
paste input "*****"
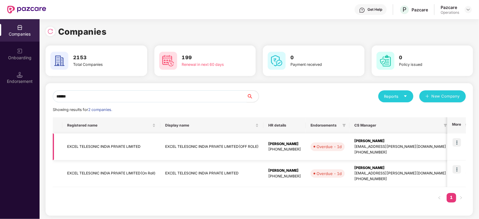
type input "*****"
click at [456, 142] on img at bounding box center [457, 143] width 8 height 8
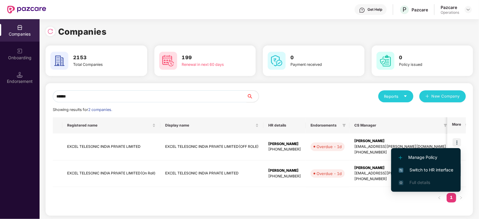
click at [443, 173] on span "Switch to HR interface" at bounding box center [426, 170] width 55 height 7
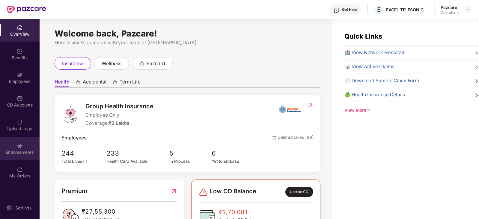
click at [25, 150] on div "Endorsements" at bounding box center [20, 153] width 40 height 6
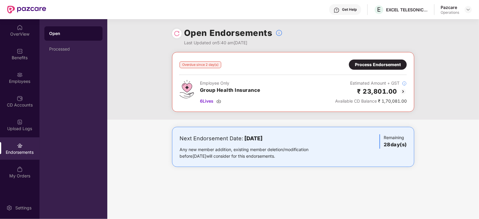
click at [366, 62] on div "Process Endorsement" at bounding box center [378, 64] width 46 height 7
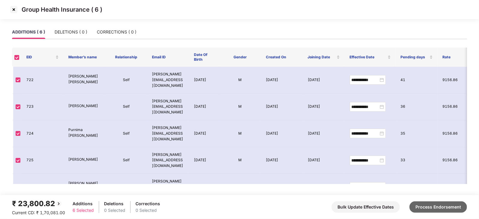
click at [433, 208] on button "Process Endorsement" at bounding box center [439, 207] width 58 height 11
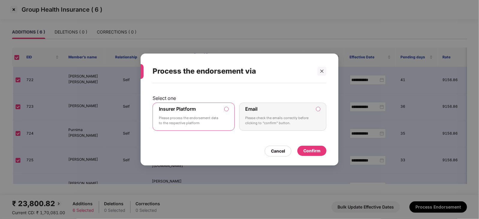
click at [315, 156] on div "Confirm" at bounding box center [311, 151] width 29 height 11
click at [314, 155] on div "Confirm" at bounding box center [311, 151] width 29 height 10
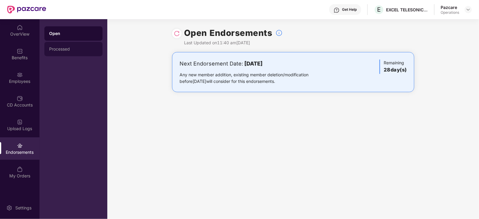
click at [51, 50] on div "Processed" at bounding box center [73, 49] width 49 height 5
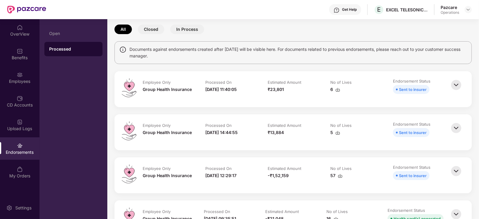
scroll to position [37, 0]
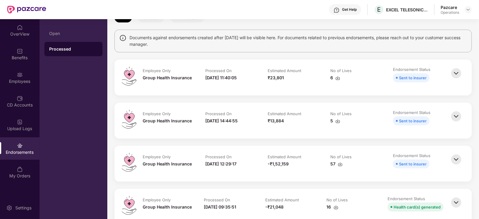
click at [457, 118] on img at bounding box center [456, 116] width 13 height 13
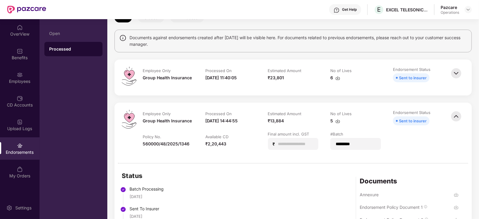
click at [336, 78] on img at bounding box center [338, 78] width 5 height 5
click at [271, 15] on div "Get Help E EXCEL TELESONIC INDIA PRIVATE LIMITED(OFF ROLE) Pazcare Operations" at bounding box center [259, 9] width 426 height 19
click at [469, 10] on img at bounding box center [468, 9] width 5 height 5
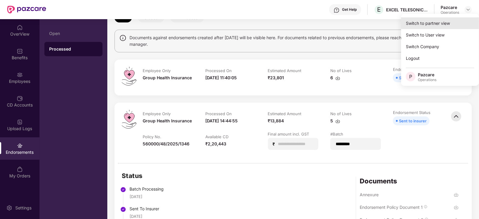
click at [443, 22] on div "Switch to partner view" at bounding box center [440, 23] width 78 height 12
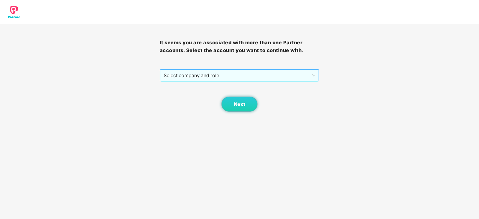
click at [226, 79] on span "Select company and role" at bounding box center [240, 75] width 152 height 11
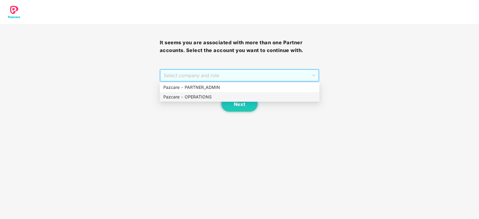
click at [213, 102] on div "Next" at bounding box center [240, 97] width 160 height 30
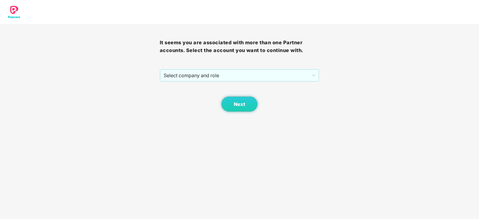
click at [211, 100] on div "Next" at bounding box center [240, 97] width 160 height 30
click at [212, 78] on span "Select company and role" at bounding box center [240, 75] width 152 height 11
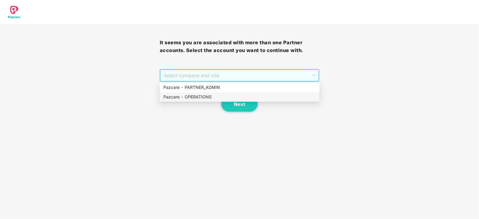
click at [207, 93] on div "Pazcare - OPERATIONS" at bounding box center [240, 97] width 160 height 10
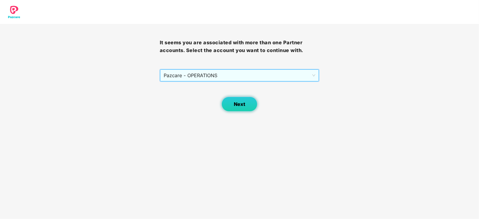
click at [229, 102] on button "Next" at bounding box center [240, 104] width 36 height 15
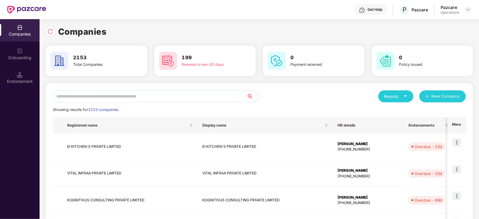
click at [172, 96] on input "text" at bounding box center [150, 97] width 194 height 12
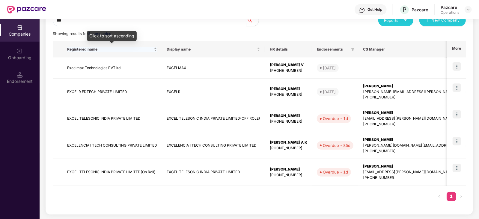
scroll to position [75, 0]
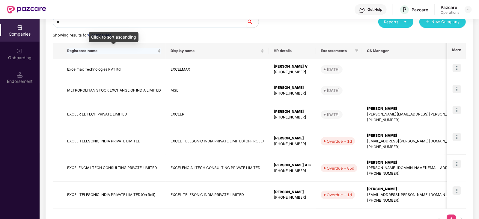
type input "*"
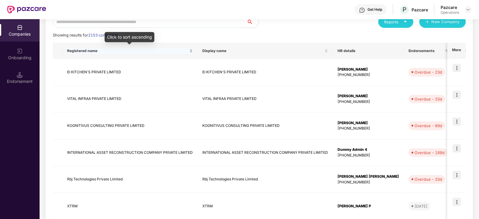
paste input "*****"
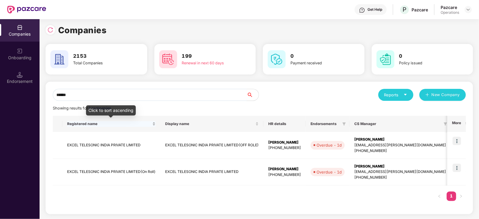
scroll to position [1, 0]
type input "*****"
click at [457, 167] on img at bounding box center [457, 168] width 8 height 8
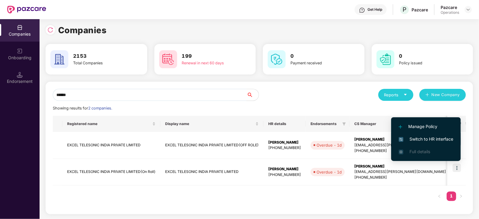
click at [427, 142] on span "Switch to HR interface" at bounding box center [426, 139] width 55 height 7
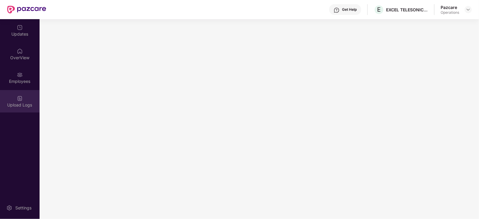
click at [26, 106] on div "Upload Logs" at bounding box center [20, 105] width 40 height 6
click at [15, 108] on div "Upload Logs" at bounding box center [20, 105] width 40 height 6
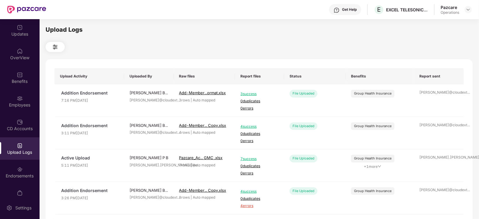
click at [25, 152] on div "Upload Logs" at bounding box center [20, 153] width 40 height 6
click at [26, 179] on div "Endorsements" at bounding box center [20, 176] width 40 height 6
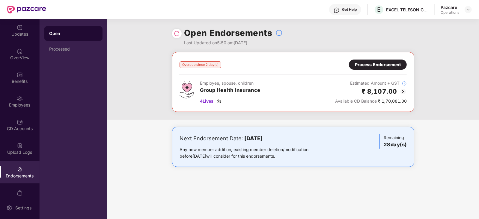
click at [388, 61] on div "Process Endorsement" at bounding box center [378, 64] width 46 height 7
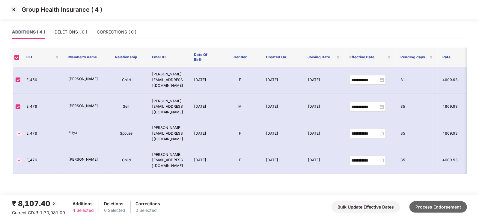
click at [433, 205] on button "Process Endorsement" at bounding box center [439, 207] width 58 height 11
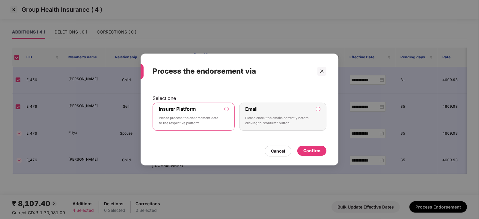
click at [314, 159] on div "Select one Insurer Platform Please process the endorsement data to the respecti…" at bounding box center [240, 121] width 198 height 76
click at [313, 155] on div "Confirm" at bounding box center [311, 151] width 29 height 10
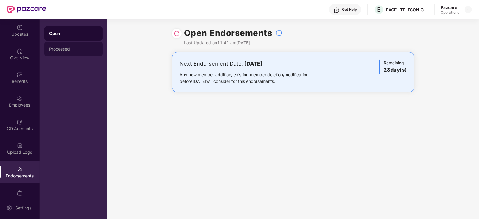
click at [58, 50] on div "Processed" at bounding box center [73, 49] width 49 height 5
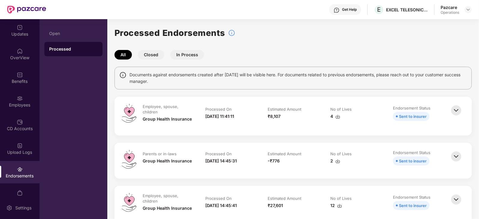
click at [335, 115] on div "4" at bounding box center [335, 116] width 10 height 7
click at [21, 79] on div "Benefits" at bounding box center [20, 82] width 40 height 6
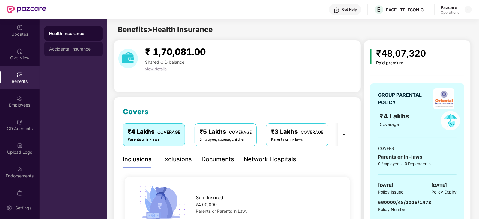
click at [73, 49] on div "Accidental Insurance" at bounding box center [73, 49] width 49 height 5
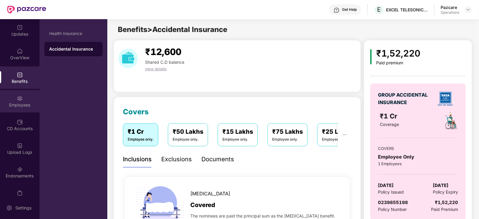
click at [26, 95] on div "Employees" at bounding box center [20, 101] width 40 height 22
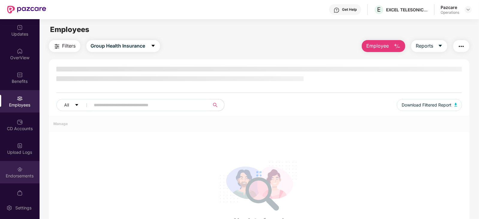
click at [22, 162] on div "Endorsements" at bounding box center [20, 172] width 40 height 22
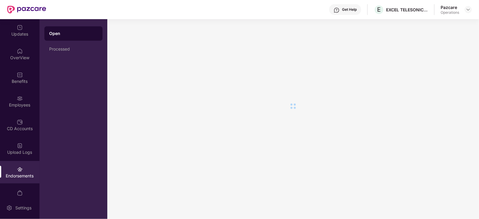
click at [24, 169] on div "Endorsements" at bounding box center [20, 172] width 40 height 22
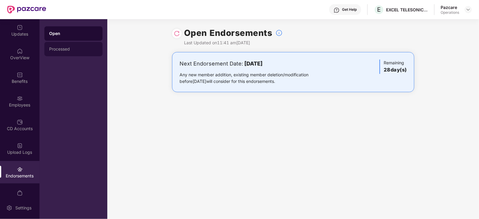
click at [58, 49] on div "Processed" at bounding box center [73, 49] width 49 height 5
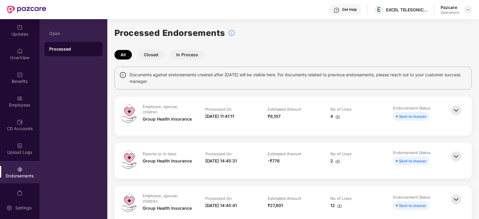
click at [468, 7] on img at bounding box center [468, 9] width 5 height 5
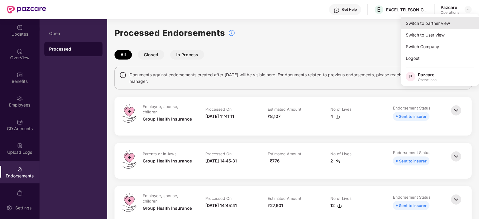
click at [441, 22] on div "Switch to partner view" at bounding box center [440, 23] width 78 height 12
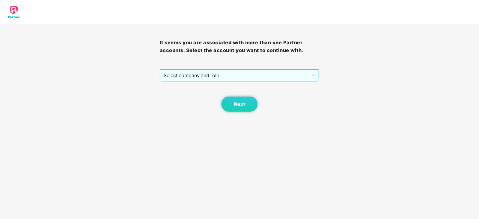
click at [258, 77] on span "Select company and role" at bounding box center [240, 75] width 152 height 11
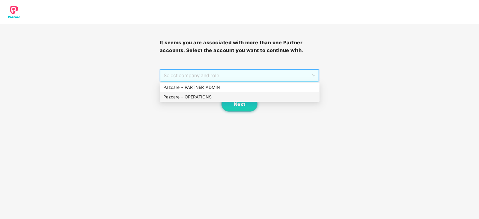
click at [207, 98] on div "Pazcare - OPERATIONS" at bounding box center [239, 97] width 153 height 7
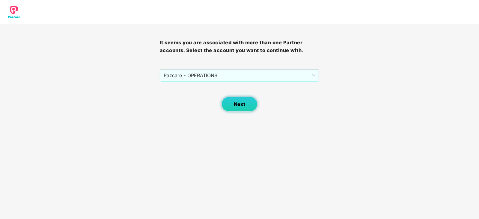
click at [243, 103] on span "Next" at bounding box center [239, 105] width 11 height 6
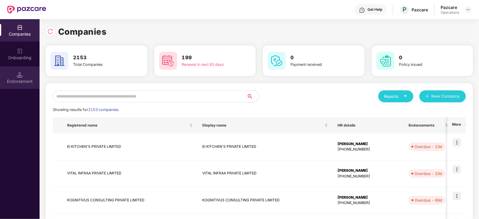
click at [19, 80] on div "Endorsement" at bounding box center [20, 82] width 40 height 6
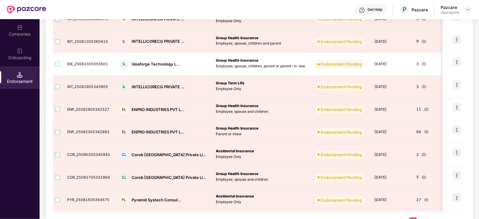
scroll to position [160, 0]
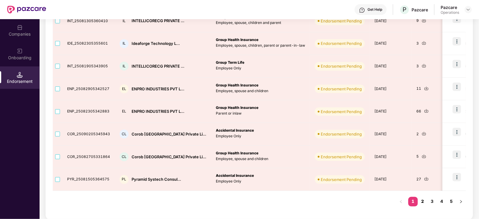
click at [422, 203] on link "2" at bounding box center [423, 201] width 10 height 9
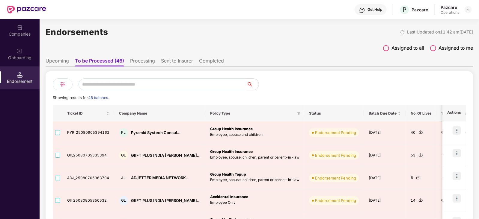
scroll to position [0, 0]
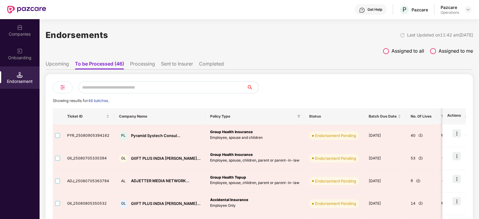
click at [135, 86] on input "text" at bounding box center [163, 88] width 168 height 12
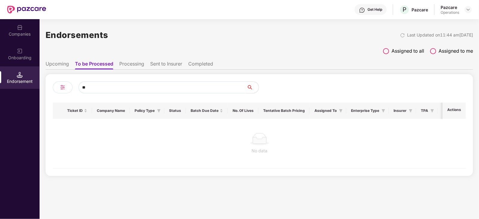
drag, startPoint x: 132, startPoint y: 88, endPoint x: 84, endPoint y: 93, distance: 48.3
click at [70, 85] on div "**" at bounding box center [156, 88] width 207 height 12
paste input "**********"
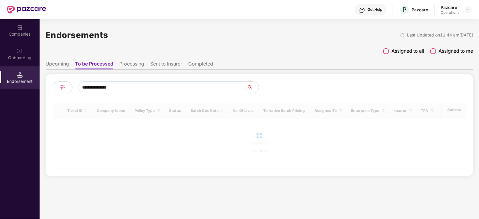
type input "**********"
click at [13, 37] on div "Companies" at bounding box center [20, 34] width 40 height 6
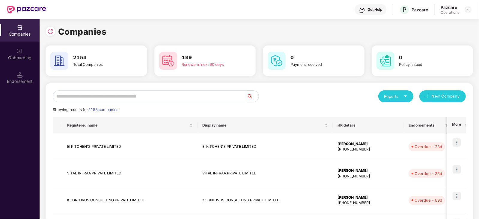
click at [109, 97] on input "text" at bounding box center [150, 97] width 194 height 12
paste input "**********"
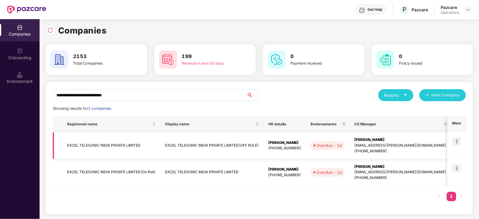
scroll to position [1, 0]
type input "**********"
click at [456, 167] on img at bounding box center [457, 168] width 8 height 8
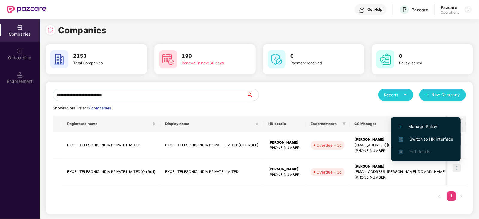
click at [427, 142] on span "Switch to HR interface" at bounding box center [426, 139] width 55 height 7
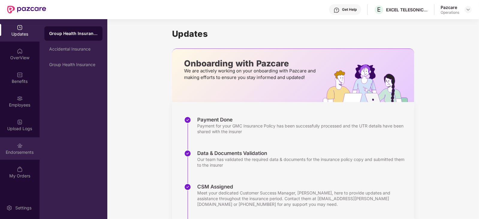
click at [32, 151] on div "Endorsements" at bounding box center [20, 153] width 40 height 6
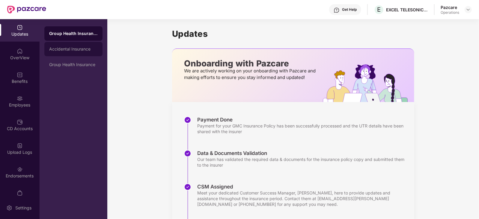
click at [72, 52] on div "Accidental Insurance" at bounding box center [73, 49] width 58 height 14
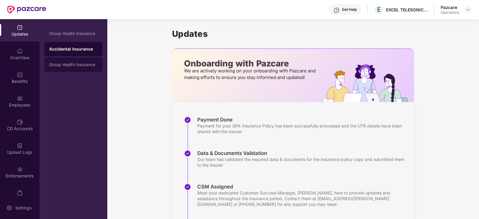
click at [77, 65] on div "Group Health Insurance" at bounding box center [73, 64] width 49 height 5
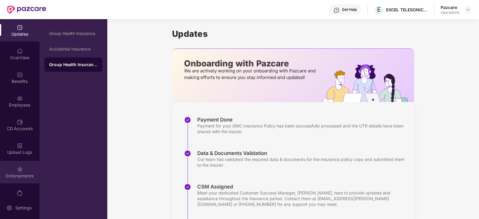
click at [22, 172] on div "Endorsements" at bounding box center [20, 172] width 40 height 22
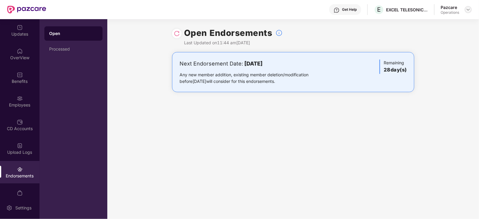
click at [467, 11] on img at bounding box center [468, 9] width 5 height 5
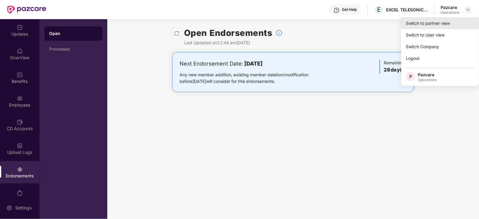
click at [451, 21] on div "Switch to partner view" at bounding box center [440, 23] width 78 height 12
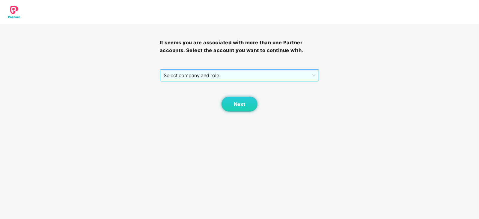
click at [176, 75] on span "Select company and role" at bounding box center [240, 75] width 152 height 11
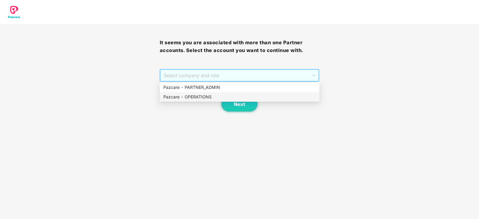
click at [185, 99] on div "Pazcare - OPERATIONS" at bounding box center [239, 97] width 153 height 7
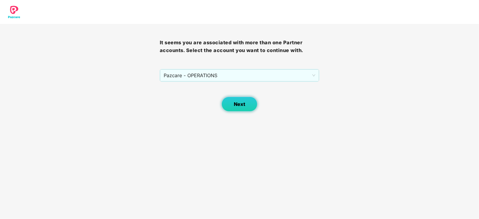
click at [226, 103] on button "Next" at bounding box center [240, 104] width 36 height 15
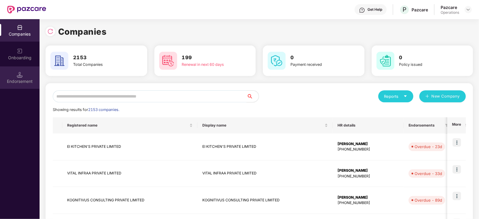
click at [10, 73] on div "Endorsement" at bounding box center [20, 78] width 40 height 22
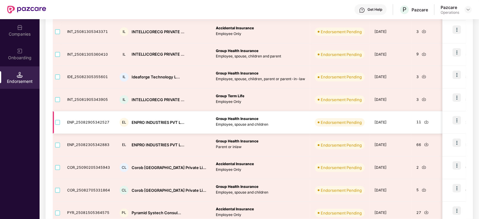
scroll to position [160, 0]
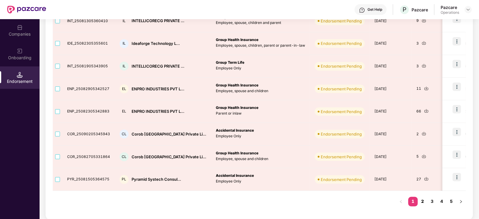
click at [421, 201] on link "2" at bounding box center [423, 201] width 10 height 9
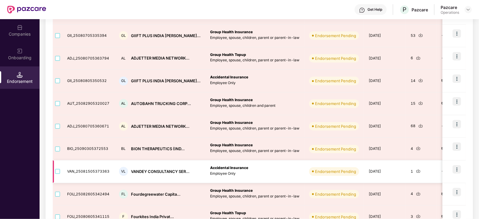
scroll to position [85, 0]
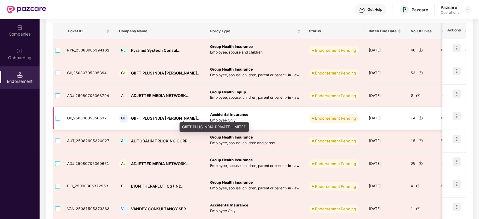
click at [139, 118] on div "GIIFT PLUS INDIA [PERSON_NAME]..." at bounding box center [166, 119] width 70 height 6
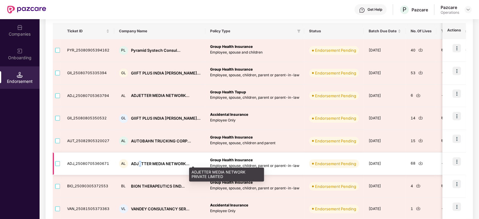
click at [139, 161] on div "ADJETTER MEDIA NETWORK..." at bounding box center [160, 164] width 58 height 6
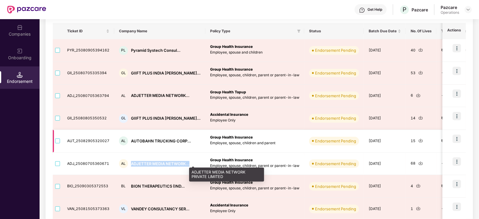
copy div "ADJETTER MEDIA NETWORK..."
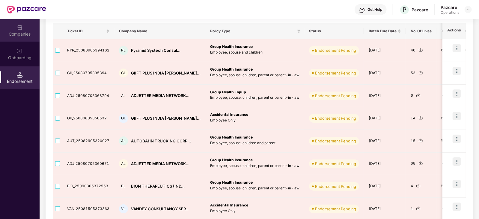
click at [25, 34] on div "Companies" at bounding box center [20, 34] width 40 height 6
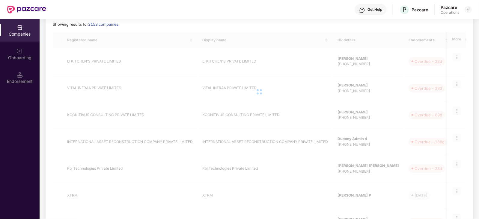
scroll to position [0, 0]
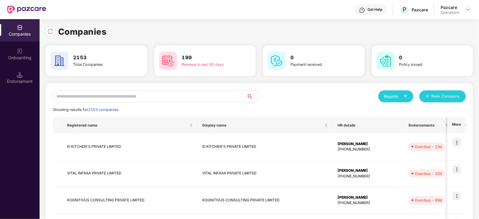
click at [158, 92] on input "text" at bounding box center [150, 97] width 194 height 12
paste input "**********"
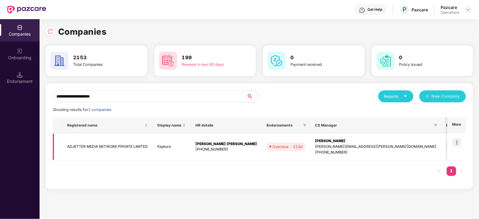
type input "**********"
click at [455, 145] on img at bounding box center [457, 143] width 8 height 8
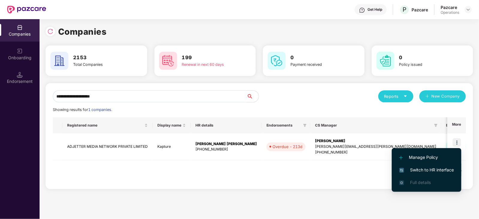
click at [432, 170] on span "Switch to HR interface" at bounding box center [426, 170] width 55 height 7
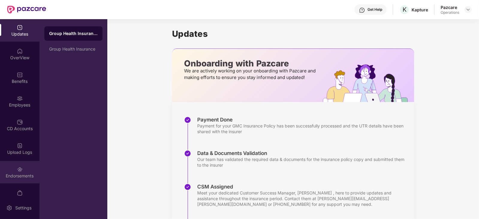
click at [13, 168] on div "Endorsements" at bounding box center [20, 172] width 40 height 22
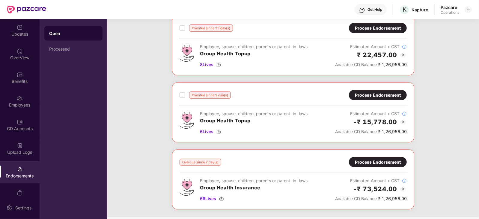
scroll to position [495, 0]
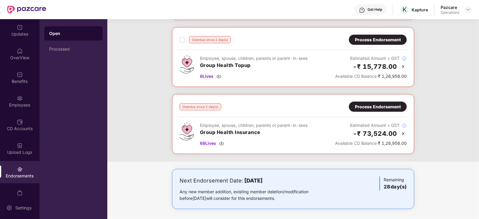
click at [375, 106] on div "Process Endorsement" at bounding box center [378, 107] width 46 height 7
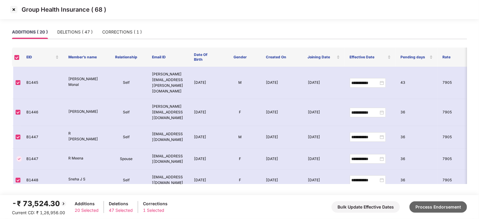
click at [420, 202] on button "Process Endorsement" at bounding box center [439, 207] width 58 height 11
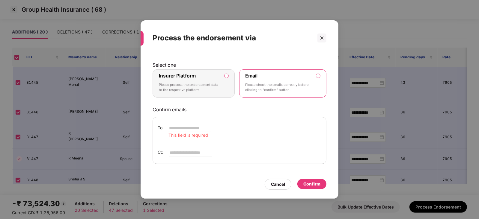
click at [226, 79] on label "Insurer Platform Please process the endorsement data to the respective platform" at bounding box center [194, 84] width 82 height 28
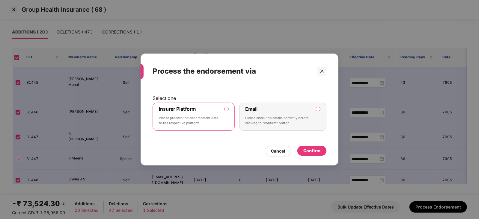
click at [307, 156] on div "Confirm" at bounding box center [311, 151] width 29 height 11
click at [309, 153] on div "Confirm" at bounding box center [311, 151] width 17 height 7
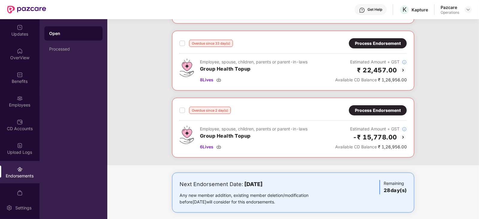
scroll to position [428, 0]
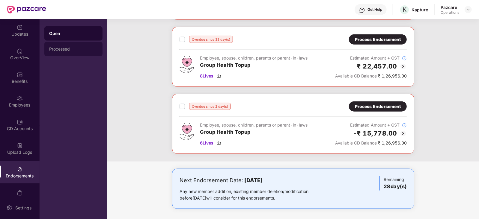
click at [57, 53] on div "Processed" at bounding box center [73, 49] width 58 height 14
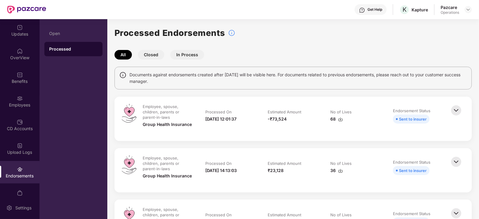
click at [342, 121] on img at bounding box center [340, 119] width 5 height 5
click at [468, 12] on div at bounding box center [468, 9] width 7 height 7
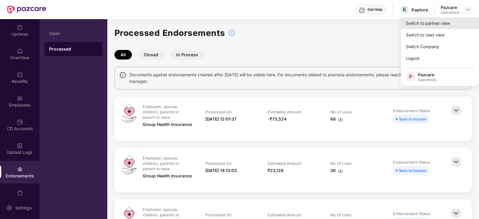
click at [448, 26] on div "Switch to partner view" at bounding box center [440, 23] width 78 height 12
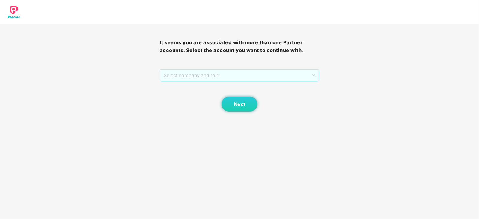
drag, startPoint x: 213, startPoint y: 73, endPoint x: 204, endPoint y: 97, distance: 25.2
click at [213, 74] on span "Select company and role" at bounding box center [240, 75] width 152 height 11
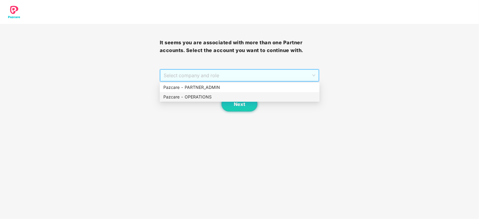
click at [199, 98] on div "Pazcare - OPERATIONS" at bounding box center [239, 97] width 153 height 7
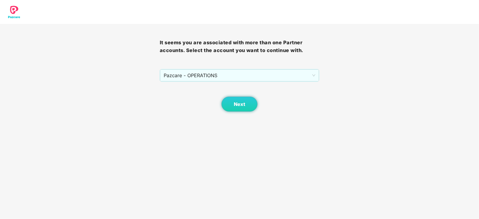
click at [238, 112] on body "It seems you are associated with more than one Partner accounts. Select the acc…" at bounding box center [239, 109] width 479 height 219
click at [227, 107] on button "Next" at bounding box center [240, 104] width 36 height 15
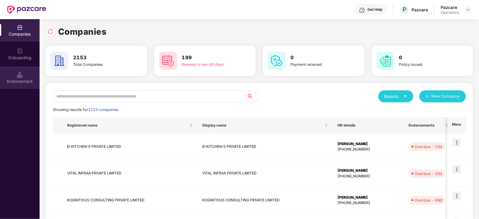
click at [13, 82] on div "Endorsement" at bounding box center [20, 82] width 40 height 6
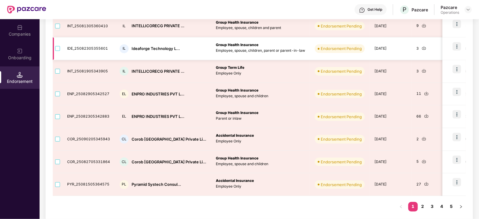
scroll to position [160, 0]
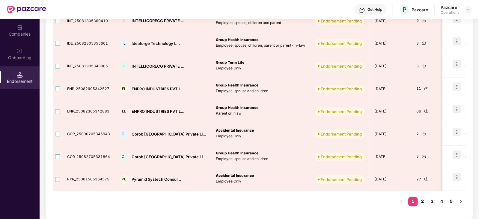
click at [422, 204] on link "2" at bounding box center [423, 201] width 10 height 9
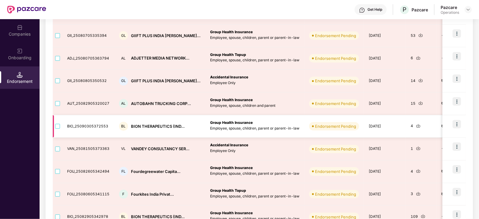
scroll to position [85, 0]
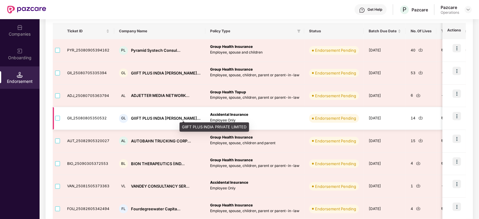
click at [156, 116] on div "GIIFT PLUS INDIA PRIVA..." at bounding box center [166, 119] width 70 height 6
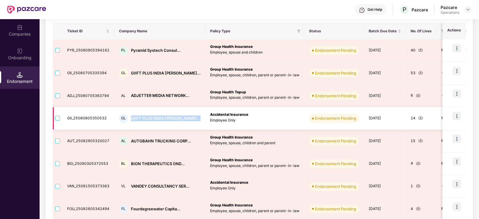
copy div "GIIFT PLUS INDIA PRIVA..."
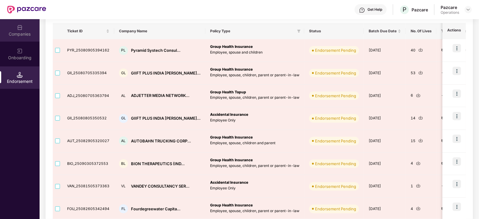
click at [23, 35] on div "Companies" at bounding box center [20, 34] width 40 height 6
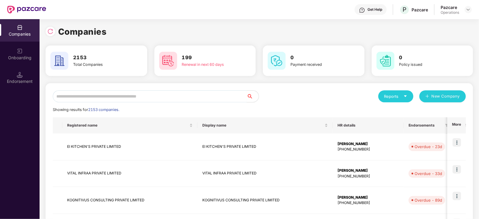
click at [134, 100] on input "text" at bounding box center [150, 97] width 194 height 12
paste input "**********"
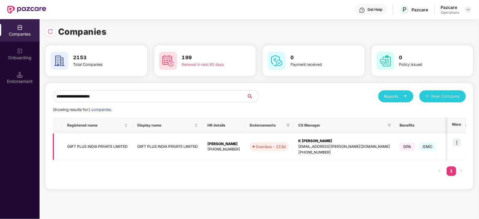
type input "**********"
click at [456, 146] on img at bounding box center [457, 143] width 8 height 8
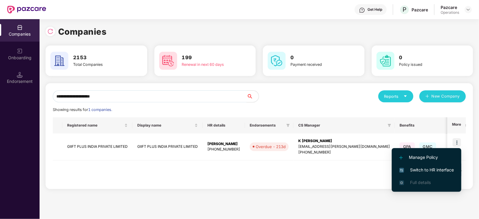
click at [442, 172] on span "Switch to HR interface" at bounding box center [426, 170] width 55 height 7
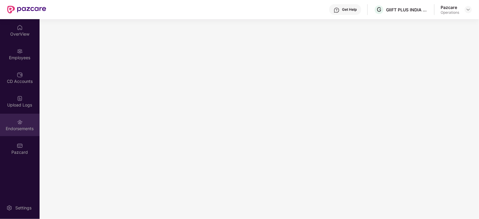
click at [30, 124] on div "Endorsements" at bounding box center [20, 125] width 40 height 22
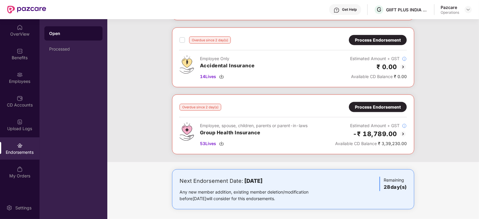
scroll to position [495, 0]
click at [376, 105] on div "Process Endorsement" at bounding box center [378, 107] width 46 height 7
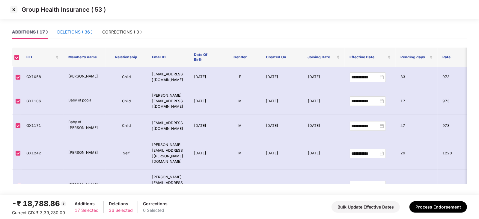
click at [88, 35] on div "DELETIONS ( 36 )" at bounding box center [74, 32] width 35 height 7
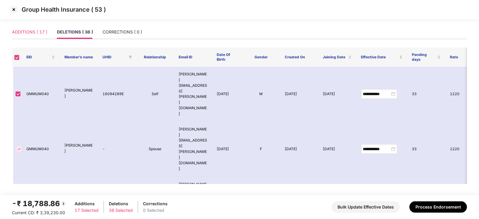
click at [41, 36] on div "ADDITIONS ( 17 )" at bounding box center [29, 32] width 35 height 14
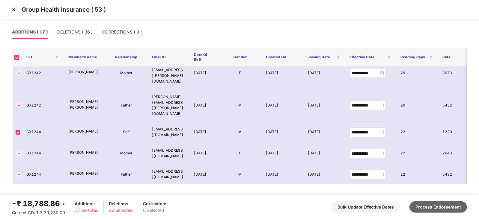
scroll to position [150, 0]
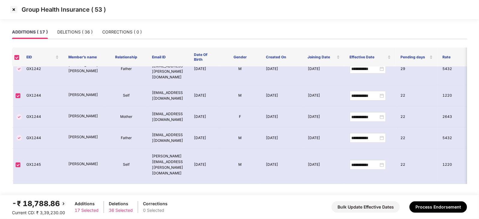
click at [431, 213] on div "-₹ 18,788.86 Current CD: ₹ 3,39,230.00 Additions 17 Selected Deletions 36 Selec…" at bounding box center [239, 207] width 455 height 18
click at [430, 209] on button "Process Endorsement" at bounding box center [439, 207] width 58 height 11
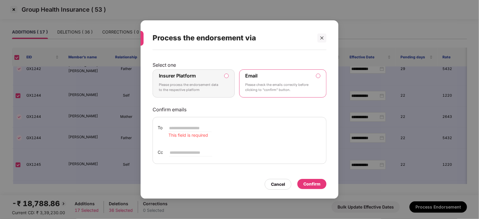
click at [223, 77] on label "Insurer Platform Please process the endorsement data to the respective platform" at bounding box center [194, 84] width 82 height 28
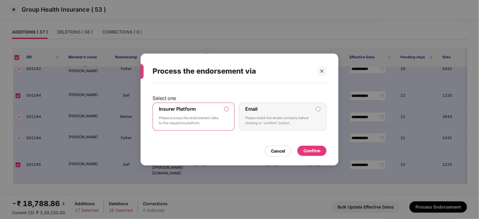
click at [309, 147] on div "Confirm" at bounding box center [311, 151] width 29 height 10
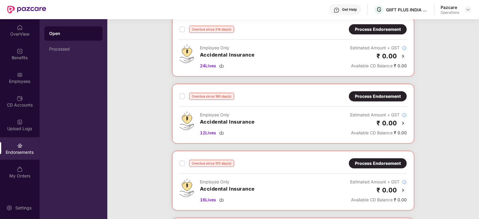
scroll to position [75, 0]
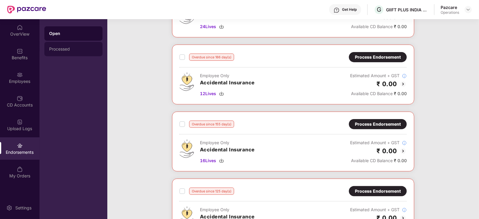
click at [56, 44] on div "Processed" at bounding box center [73, 49] width 58 height 14
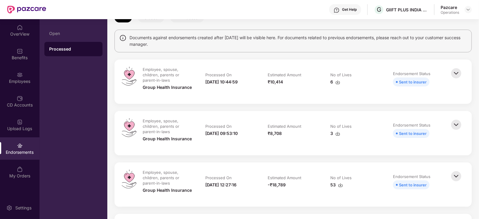
scroll to position [0, 0]
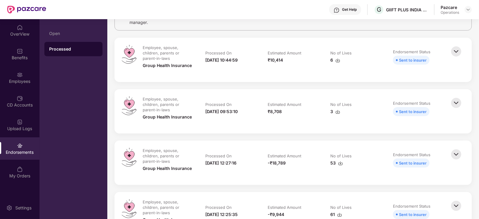
scroll to position [112, 0]
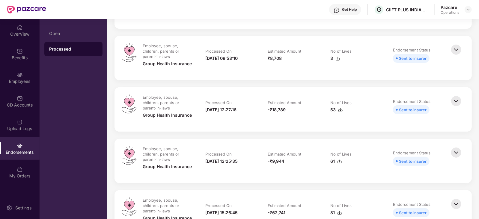
click at [339, 112] on img at bounding box center [340, 110] width 5 height 5
